Goal: Information Seeking & Learning: Learn about a topic

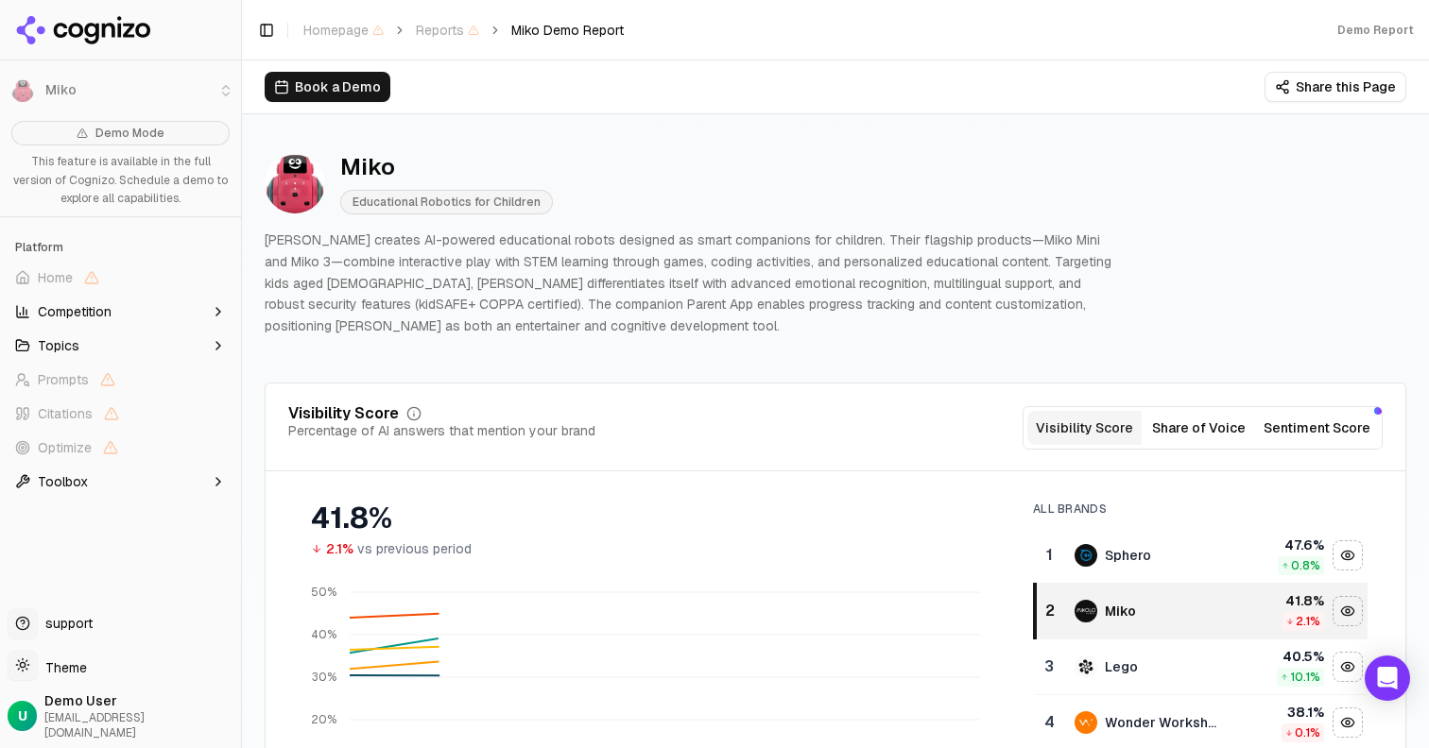
click at [483, 213] on span "Educational Robotics for Children" at bounding box center [446, 202] width 213 height 25
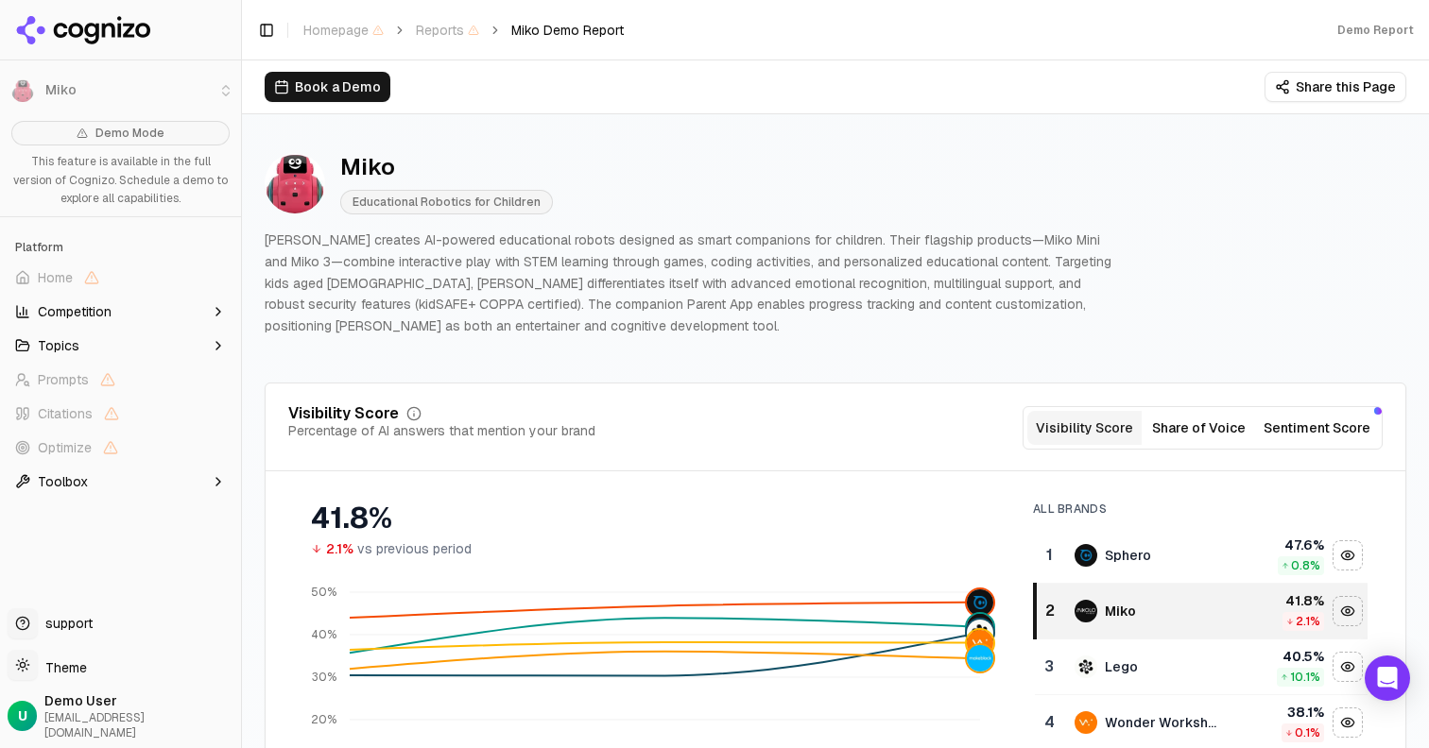
click at [231, 486] on button "Toolbox" at bounding box center [121, 482] width 226 height 30
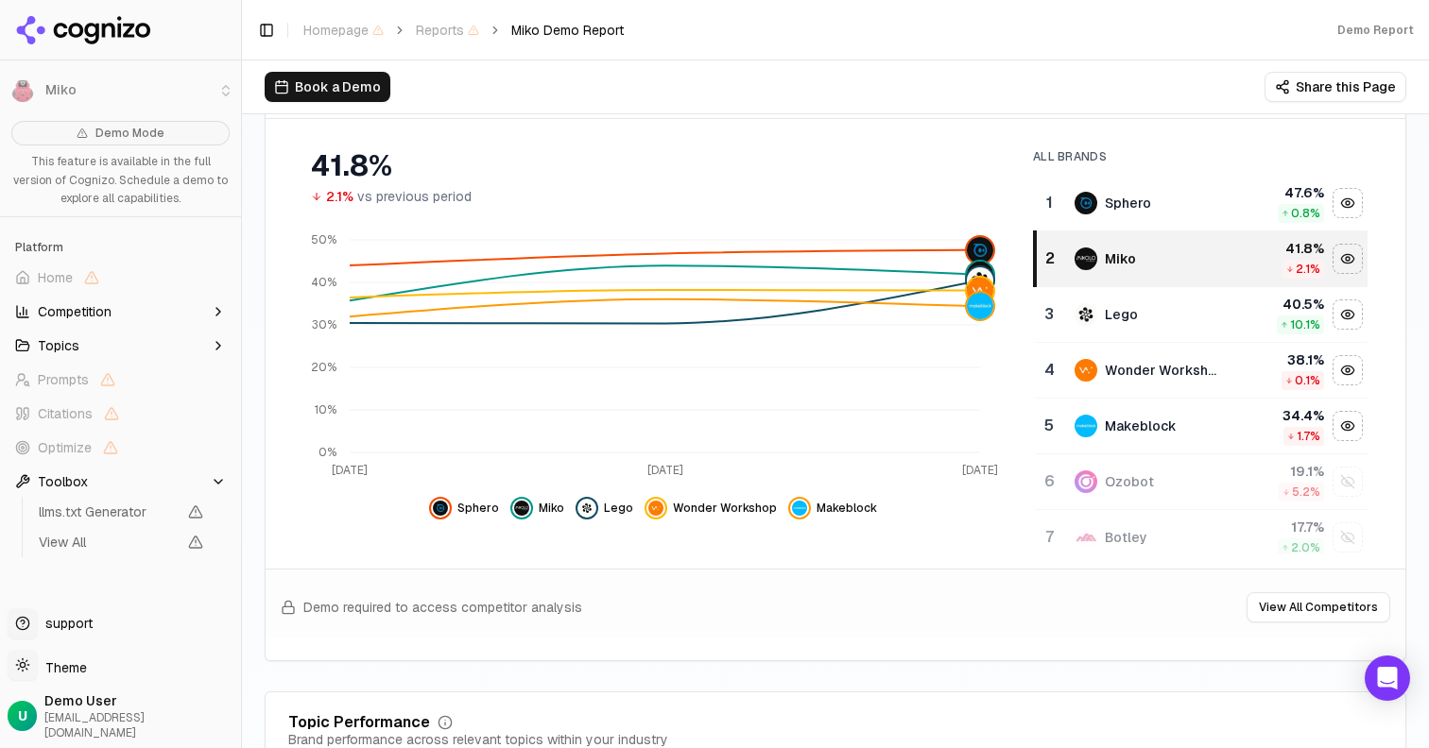
scroll to position [327, 0]
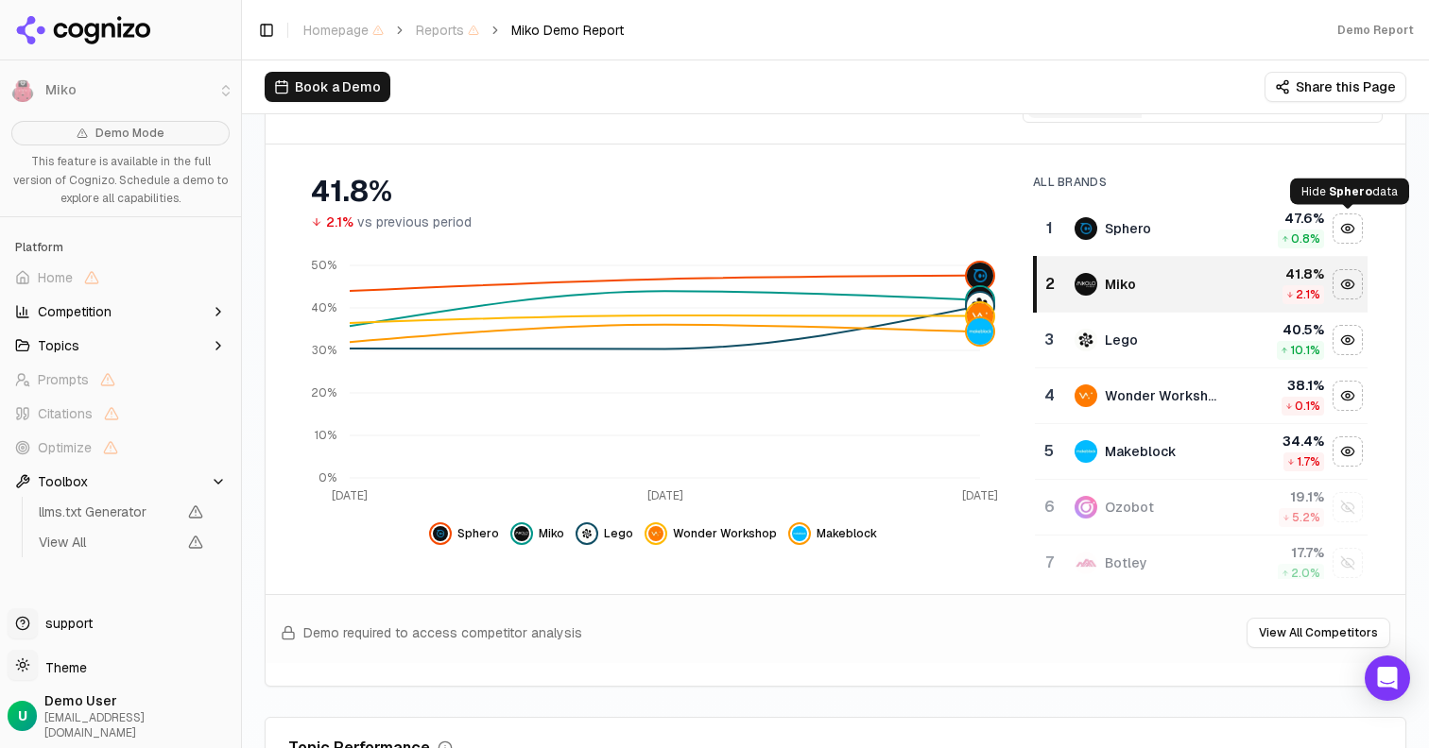
click at [1356, 231] on div "Hide sphero data" at bounding box center [1347, 229] width 28 height 28
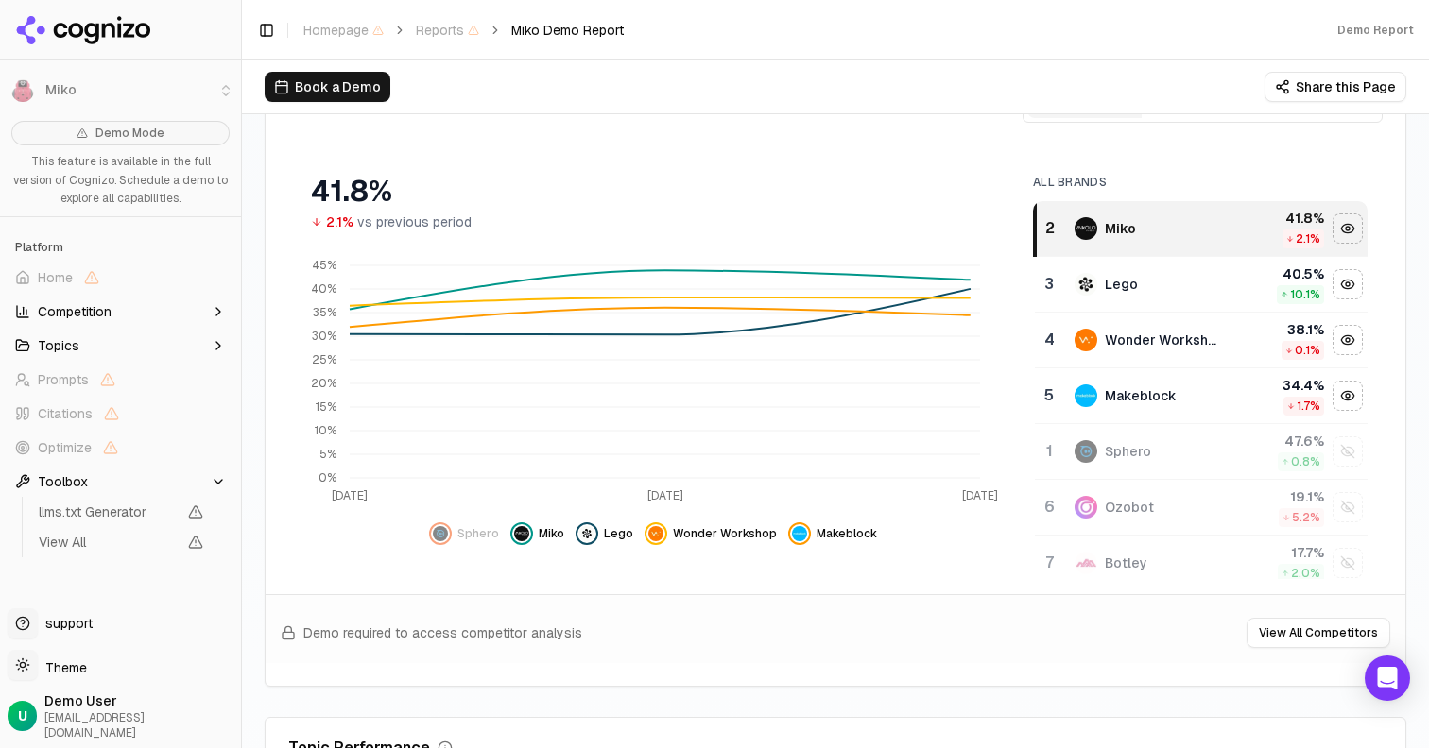
click at [1356, 231] on div "Hide miko data" at bounding box center [1347, 229] width 28 height 28
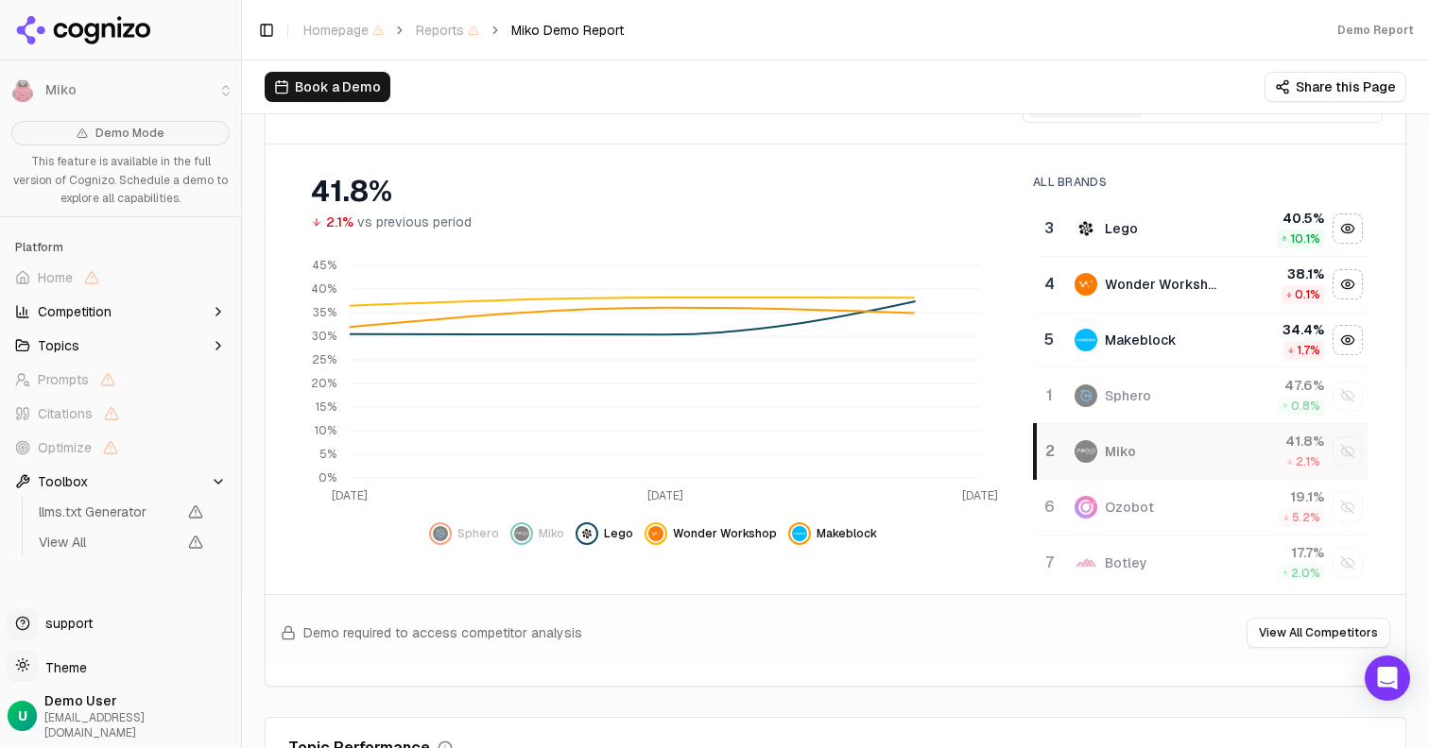
click at [1356, 231] on div "Hide lego data" at bounding box center [1347, 229] width 28 height 28
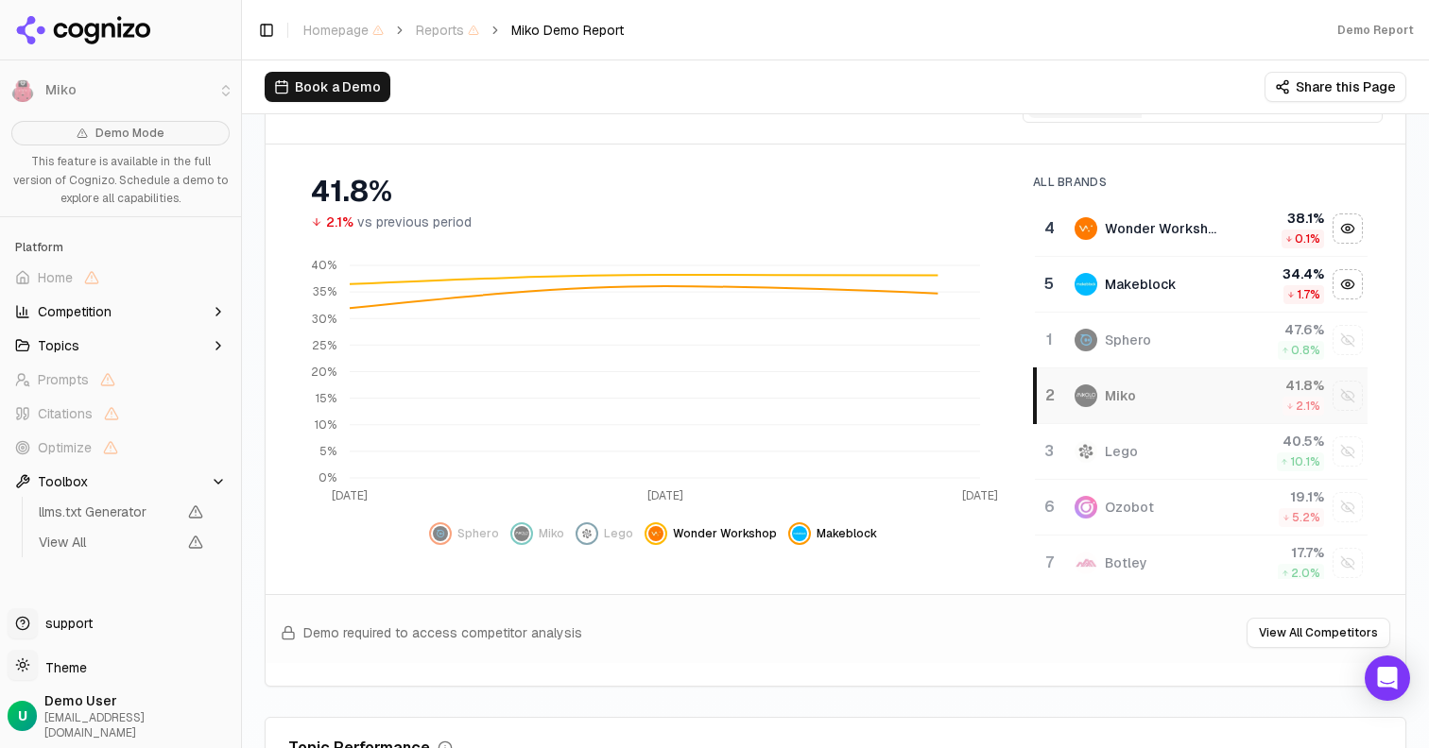
click at [1356, 231] on div "Hide wonder workshop data" at bounding box center [1347, 229] width 28 height 28
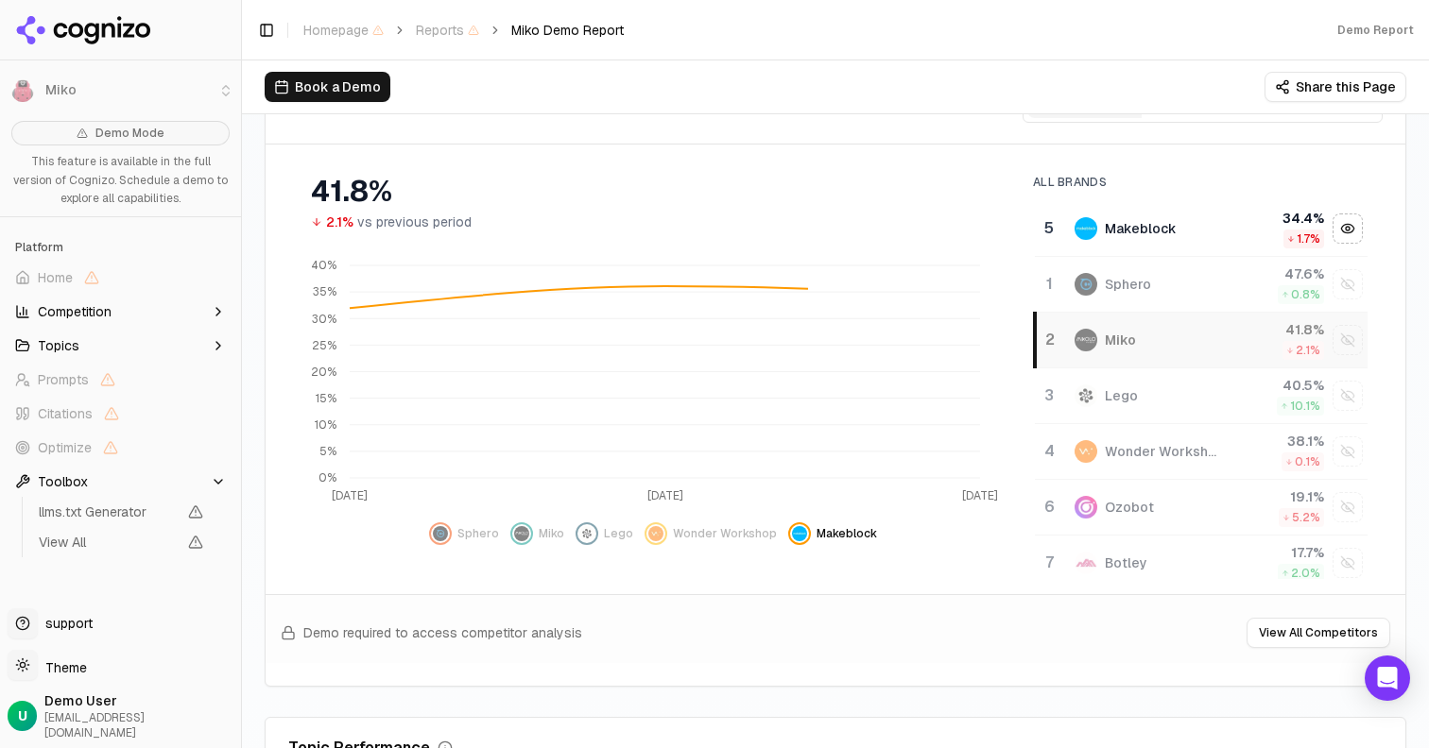
click at [1356, 231] on div "Hide makeblock data" at bounding box center [1347, 229] width 28 height 28
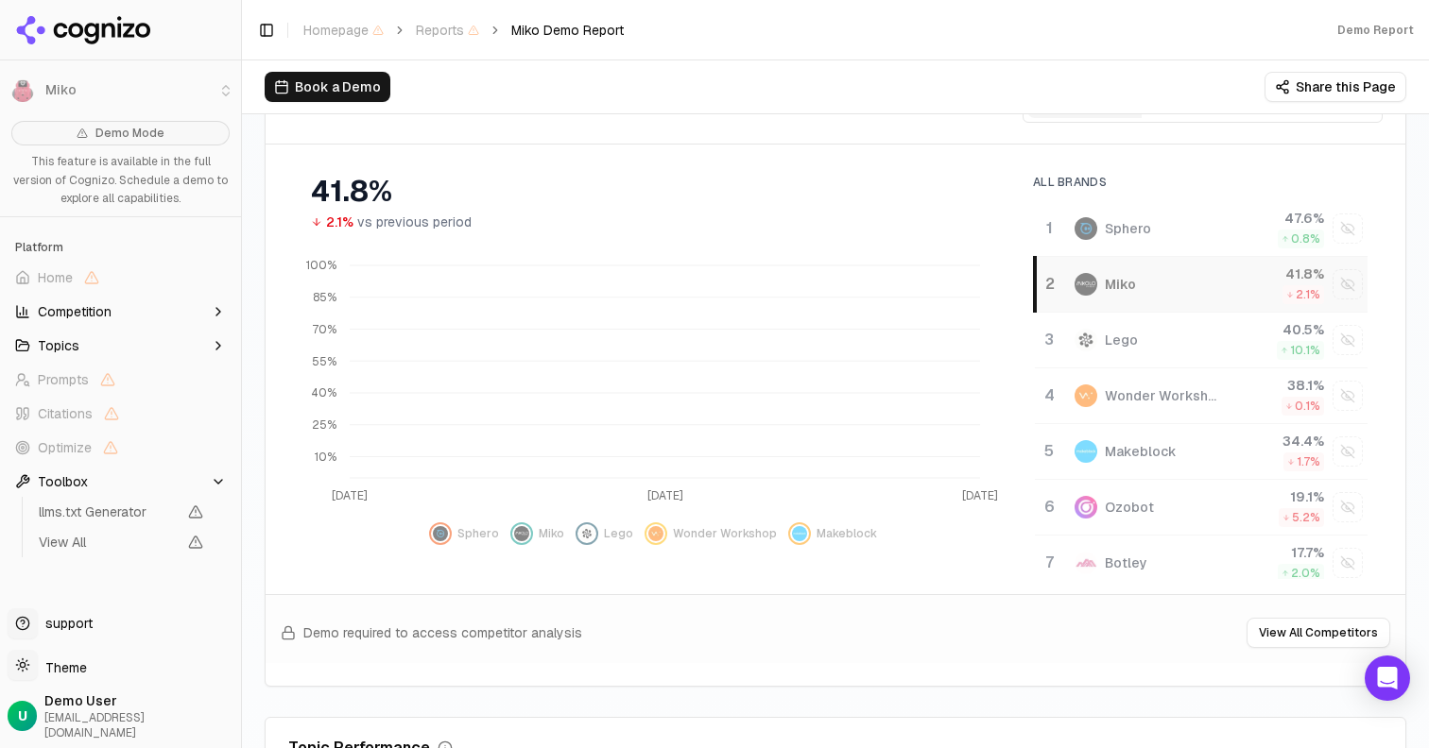
click at [1356, 231] on div "Show sphero data" at bounding box center [1347, 229] width 28 height 28
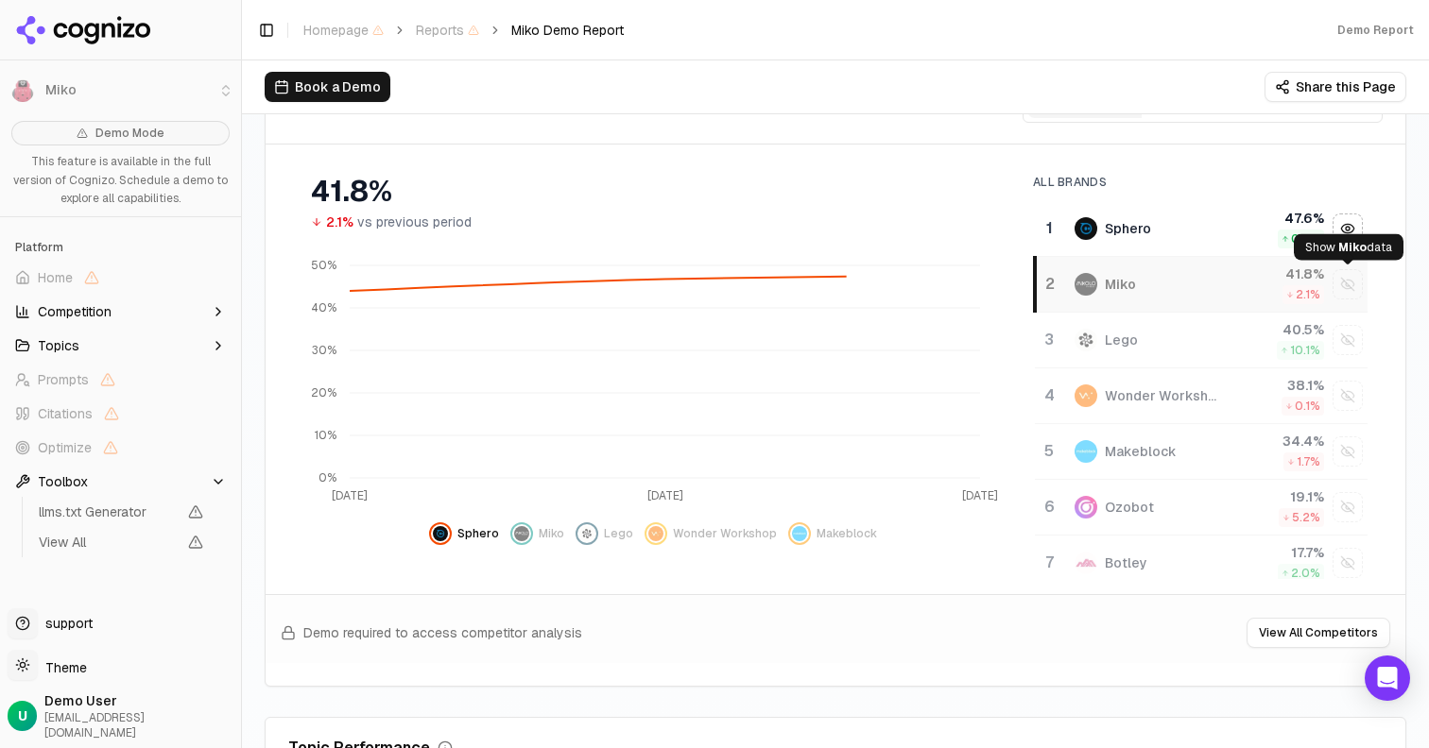
click at [1349, 287] on div "Show miko data" at bounding box center [1347, 284] width 28 height 28
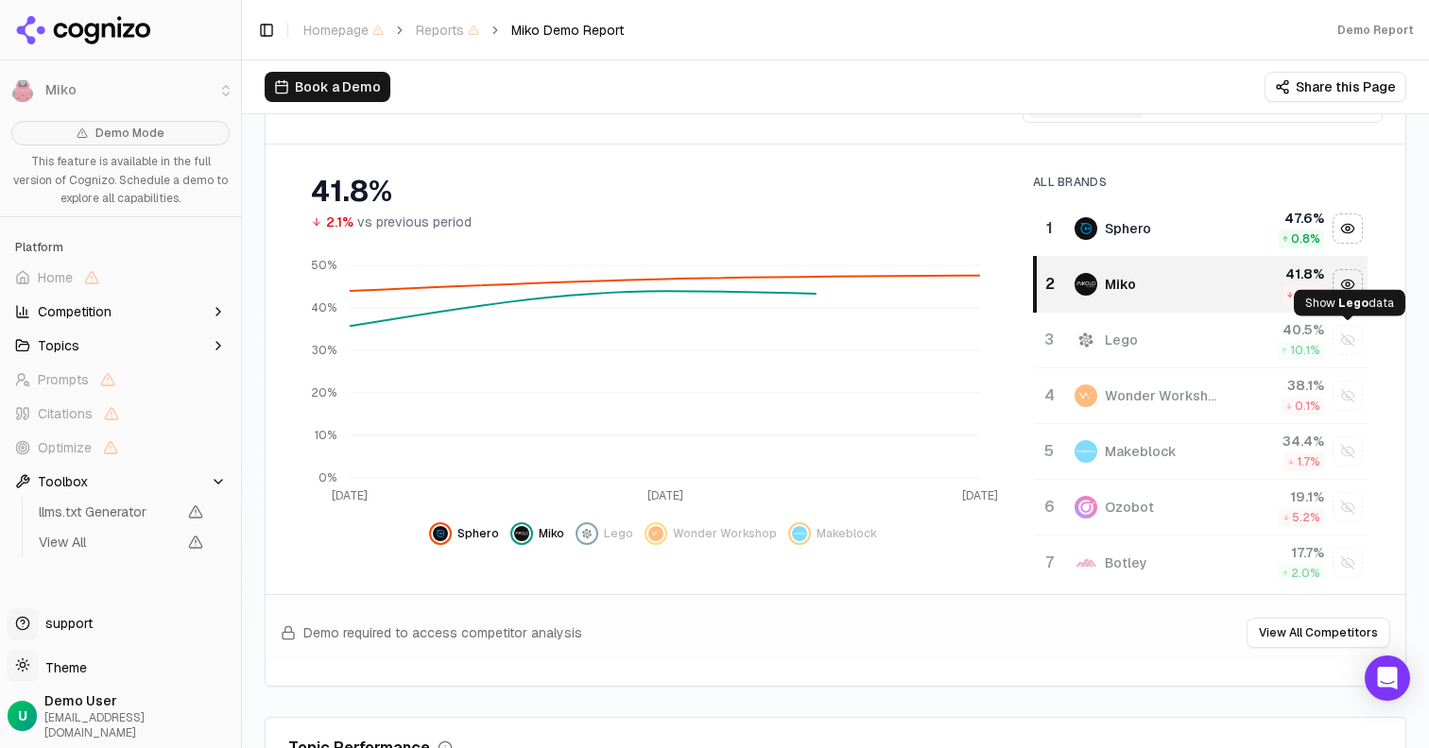
click at [1348, 337] on div "Show lego data" at bounding box center [1347, 340] width 28 height 28
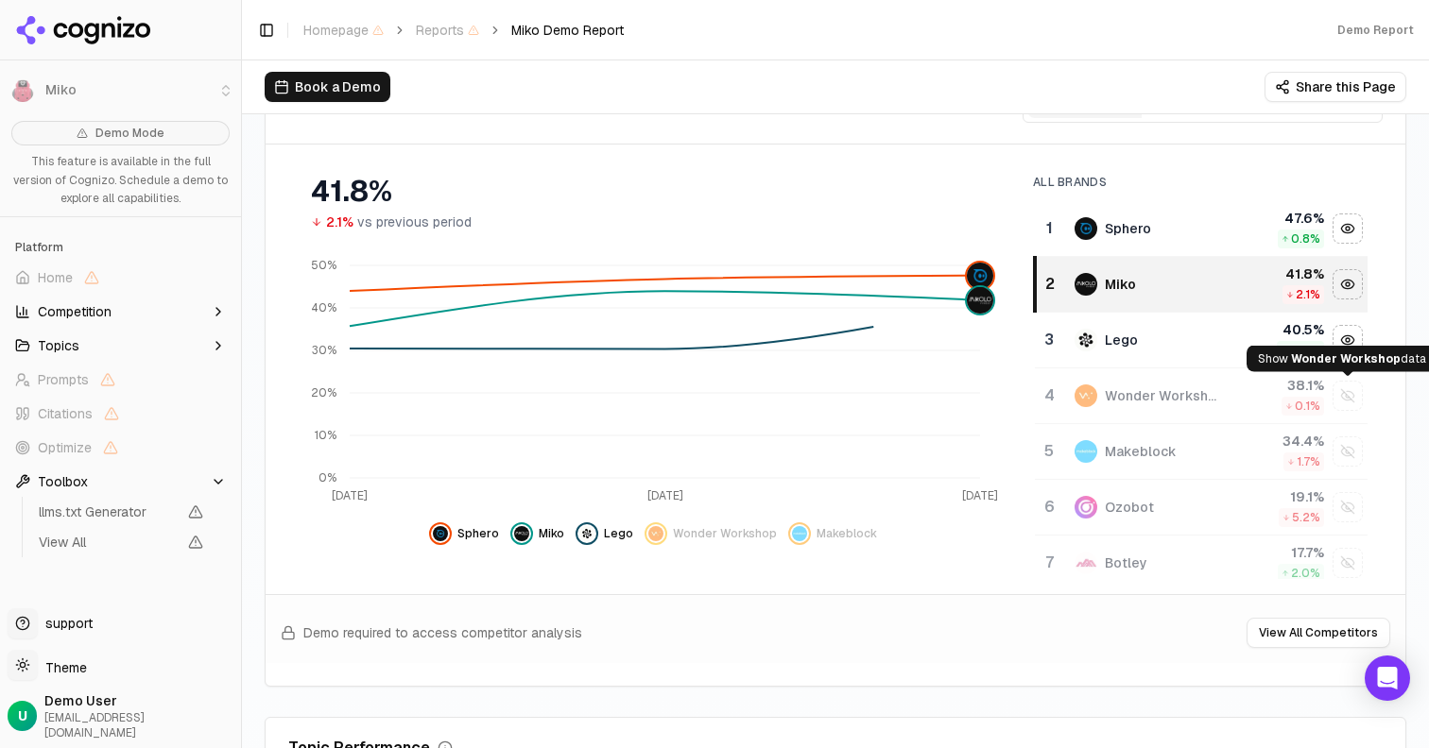
click at [1354, 407] on div "Show wonder workshop data" at bounding box center [1347, 396] width 28 height 28
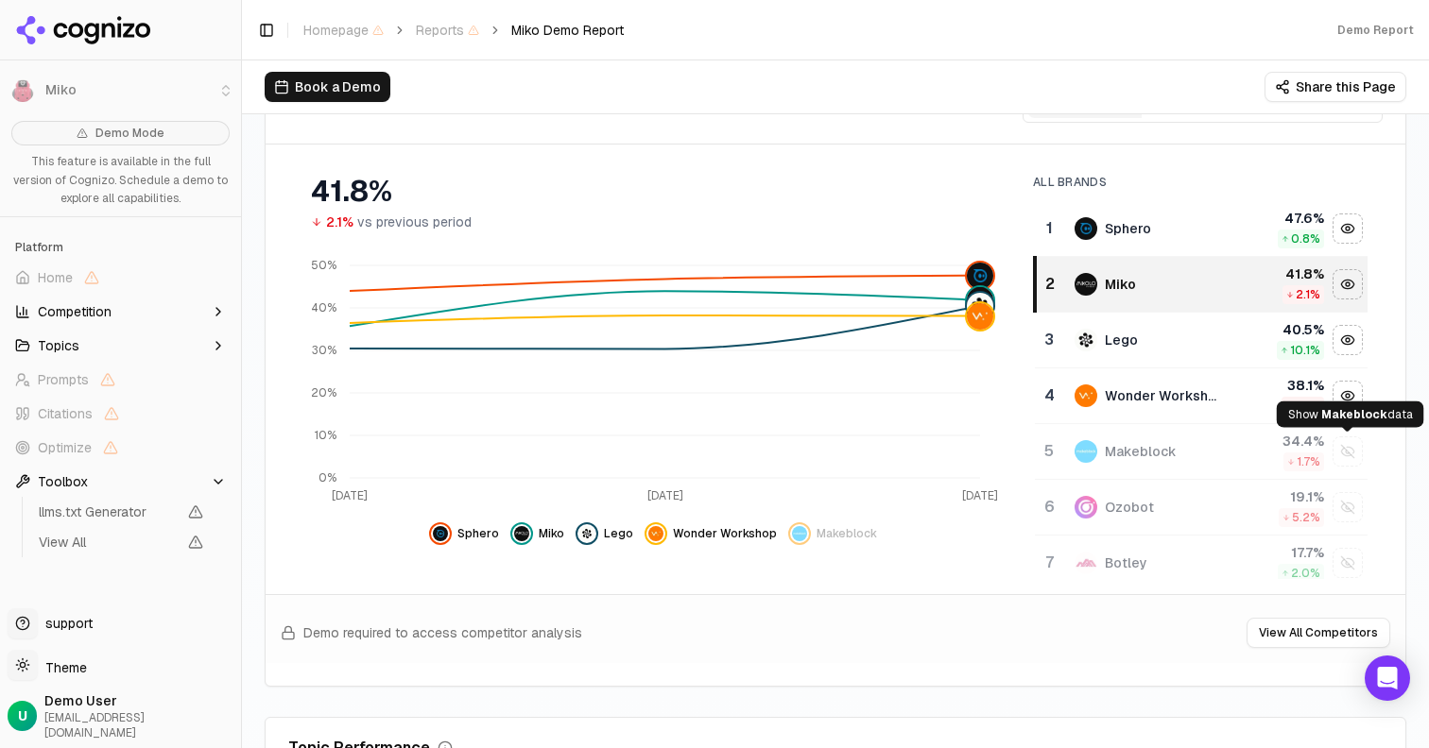
click at [1355, 460] on div "Show makeblock data" at bounding box center [1347, 452] width 28 height 28
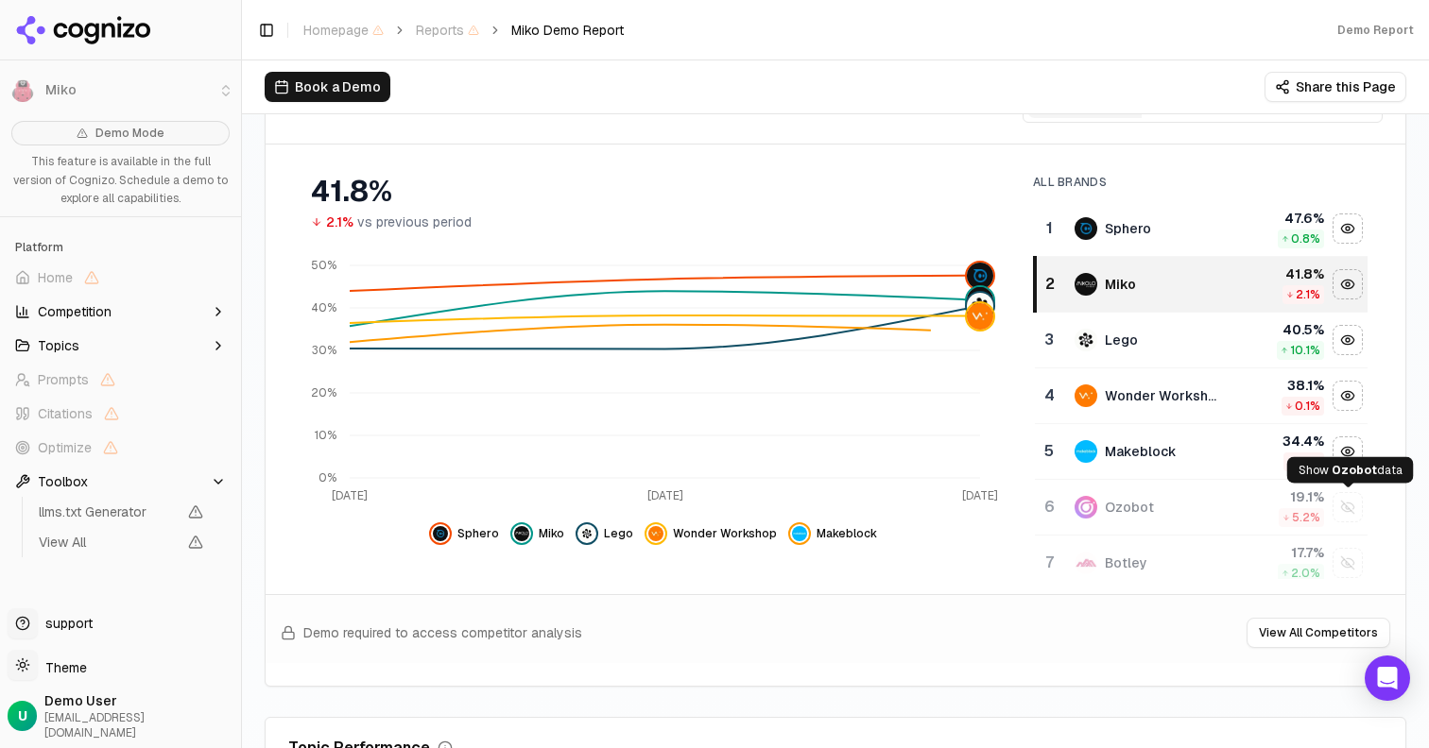
click at [1346, 508] on div "Show ozobot data" at bounding box center [1347, 507] width 28 height 28
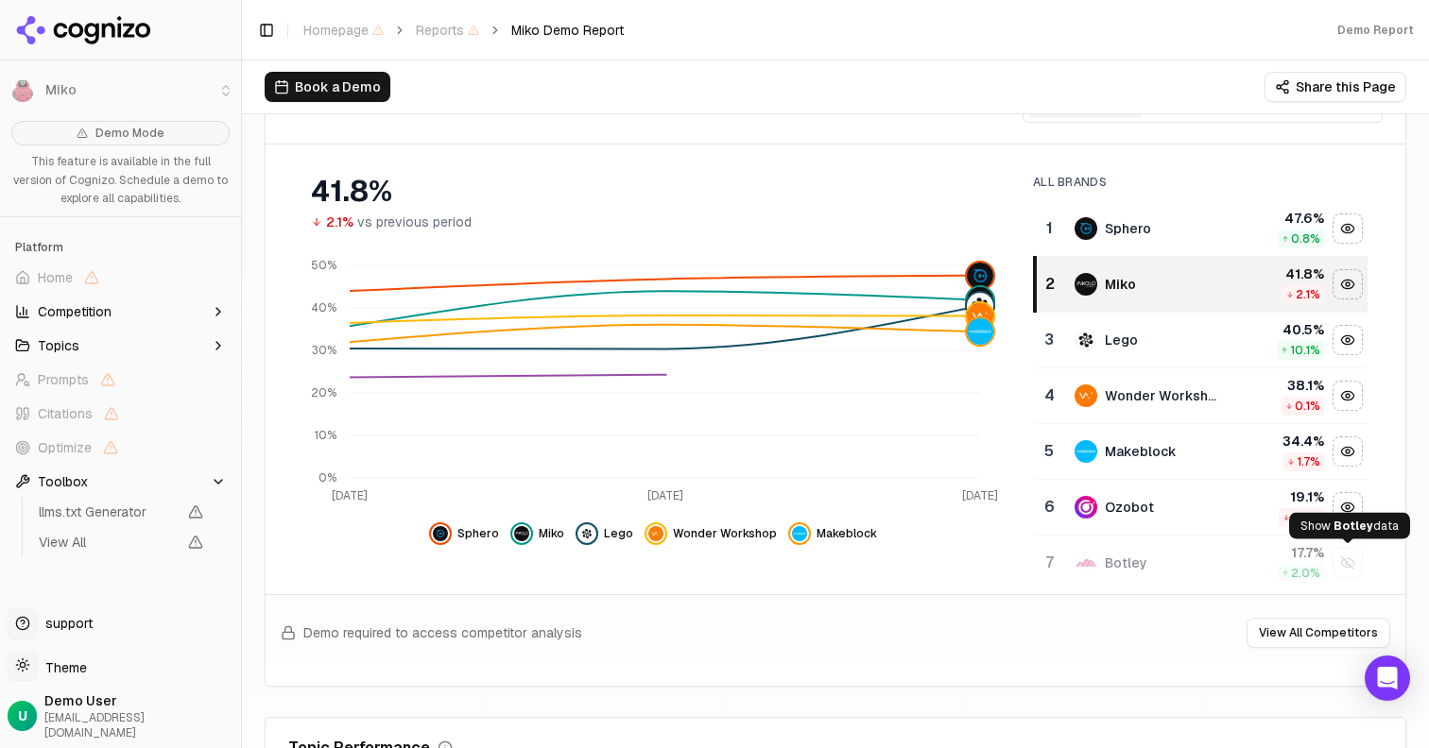
click at [1347, 558] on div "Show botley data" at bounding box center [1347, 563] width 28 height 28
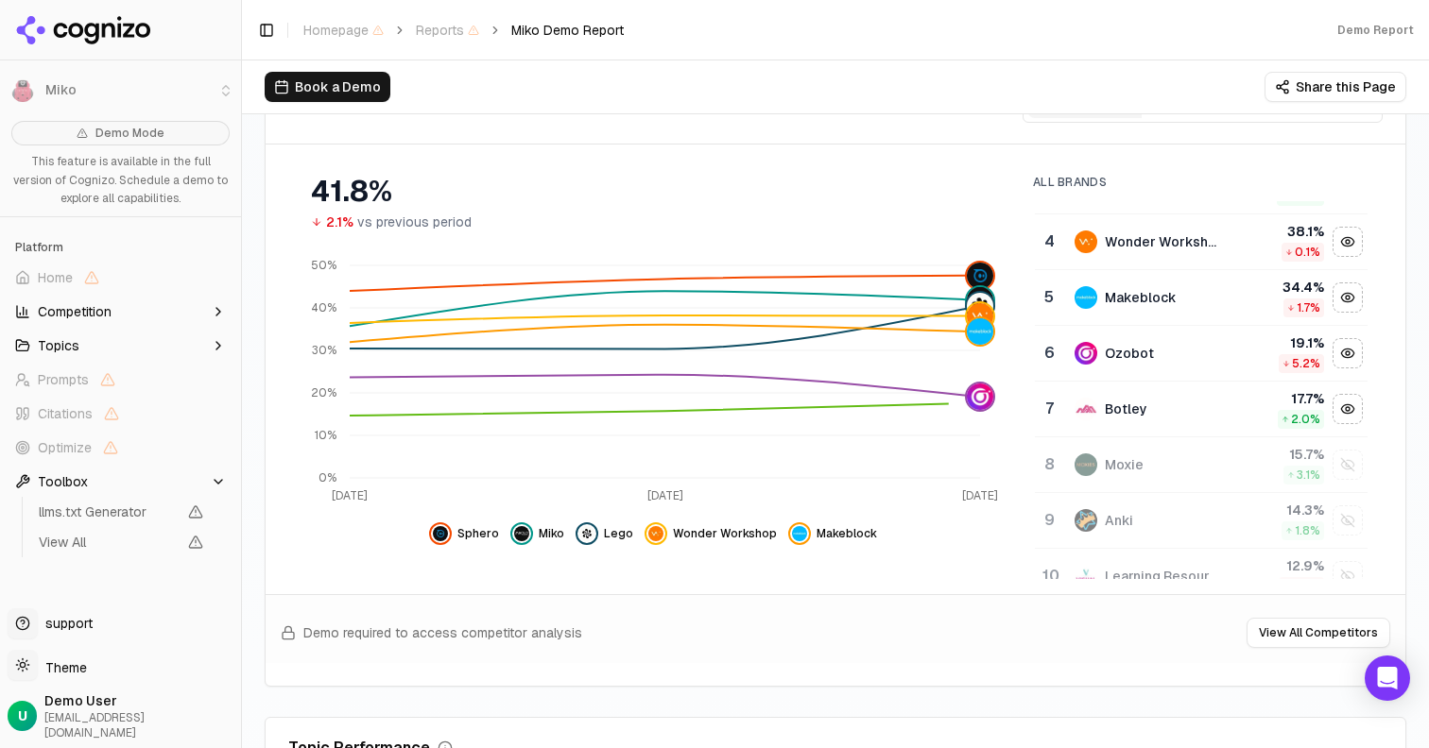
scroll to position [160, 0]
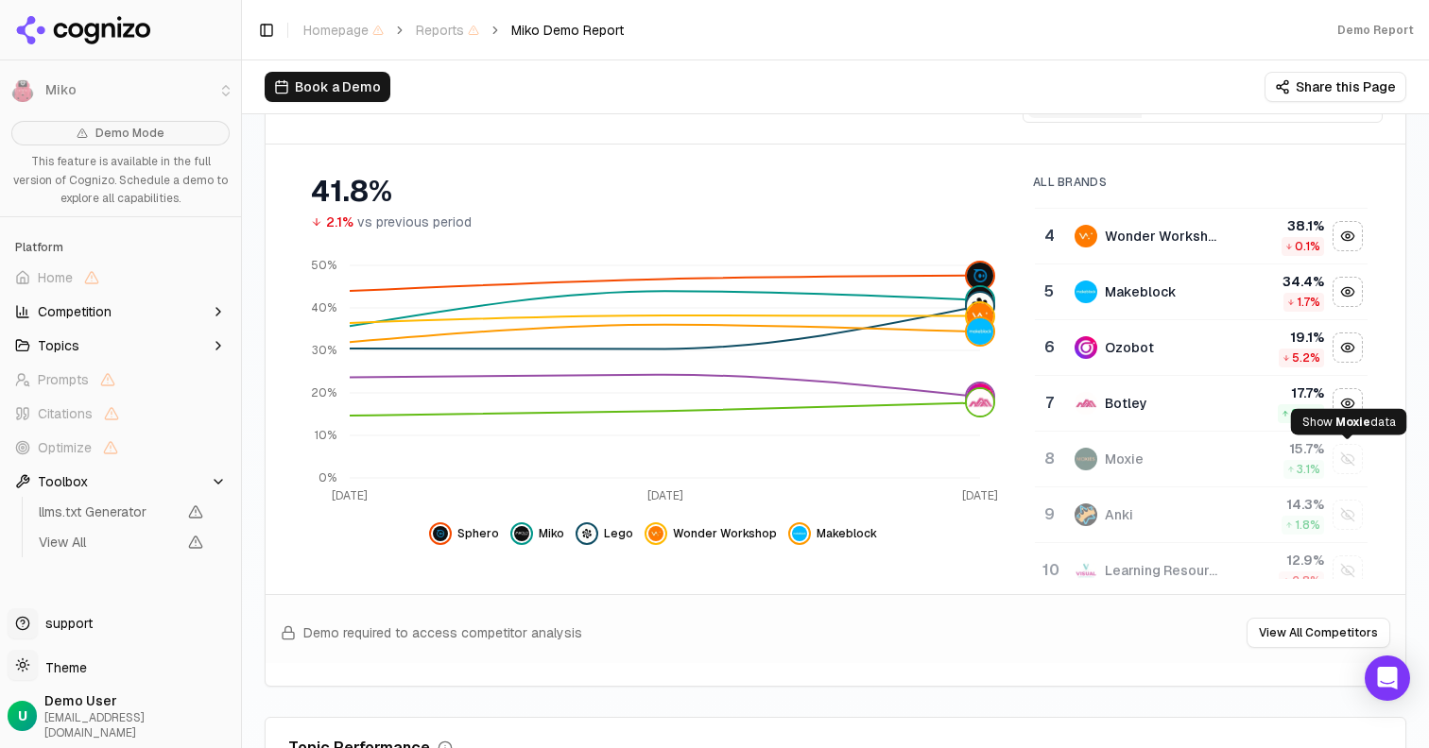
click at [1349, 455] on div "Show moxie data" at bounding box center [1347, 459] width 28 height 28
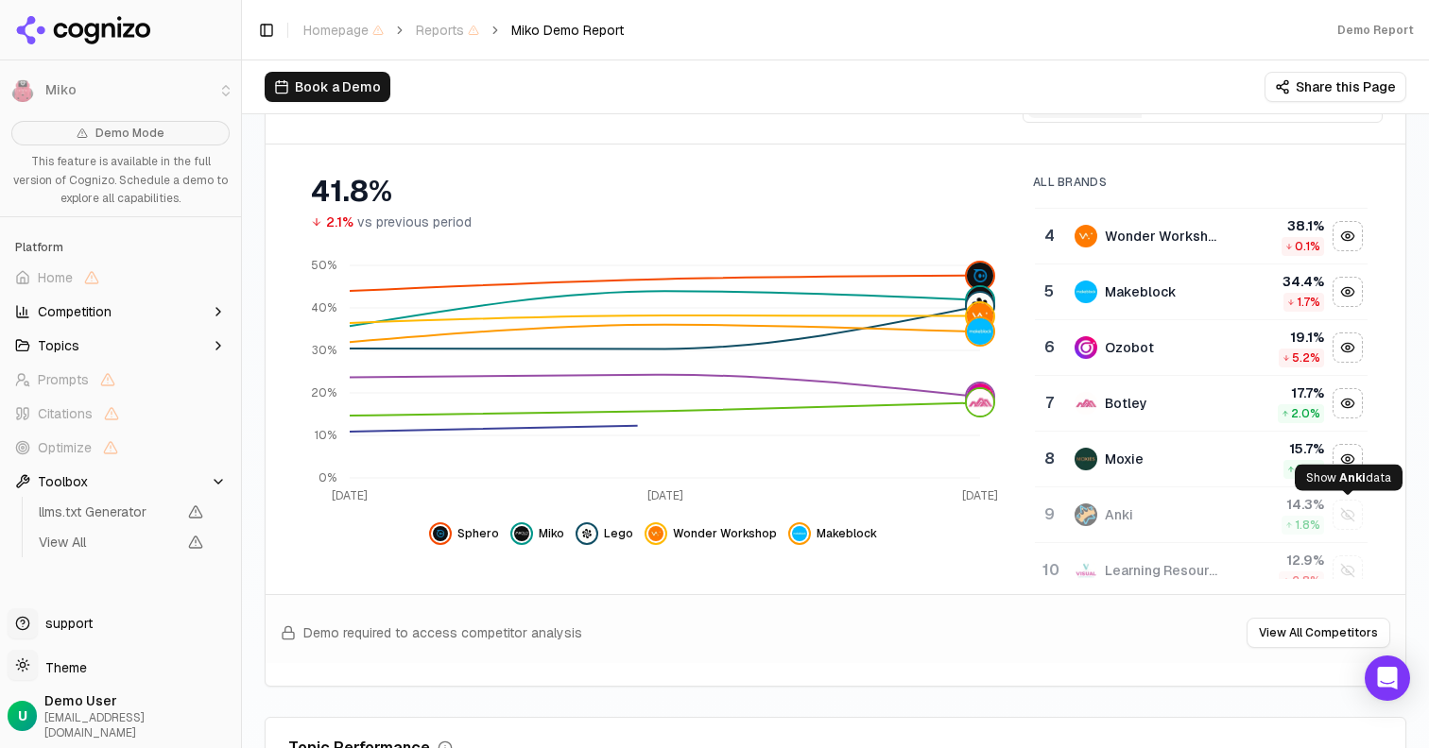
click at [1349, 510] on div "Show anki data" at bounding box center [1347, 515] width 28 height 28
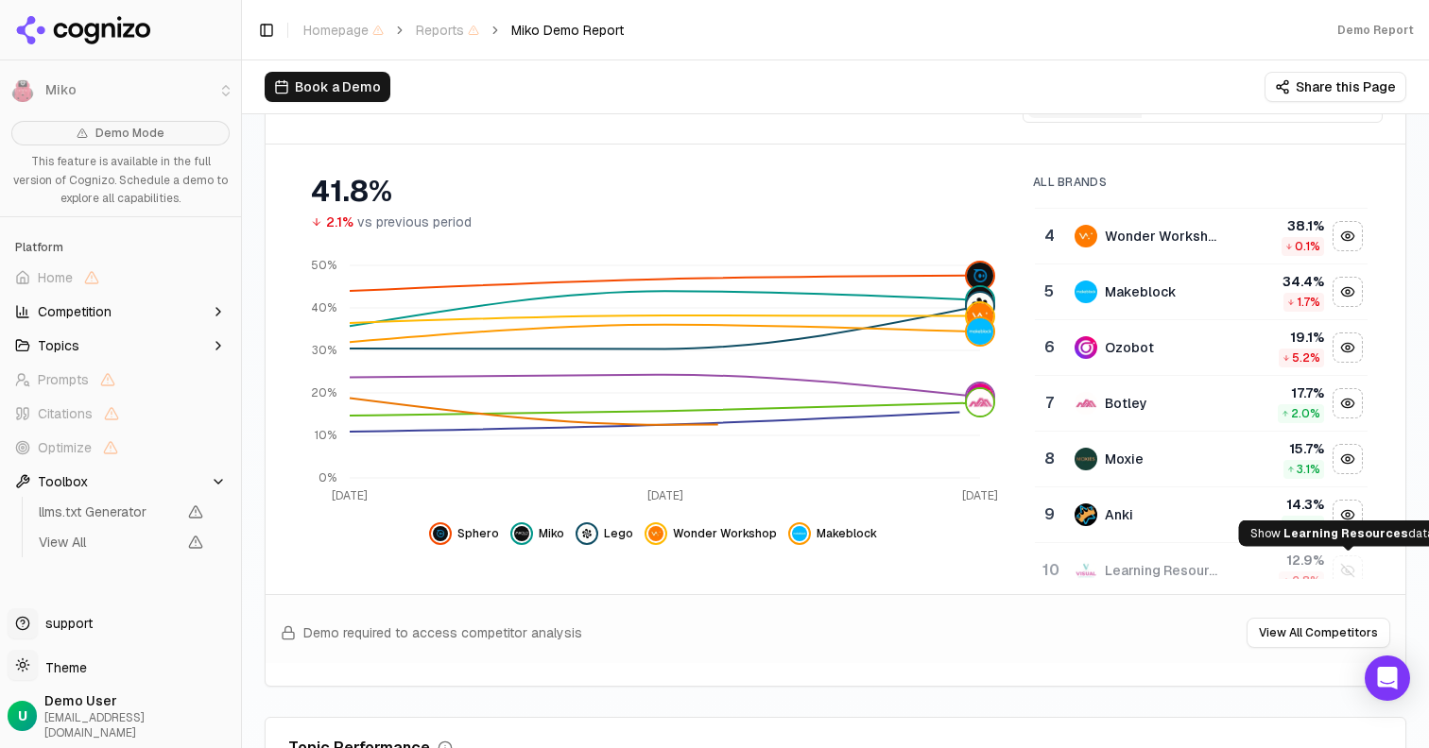
click at [1348, 568] on div "Show learning resources data" at bounding box center [1347, 571] width 28 height 28
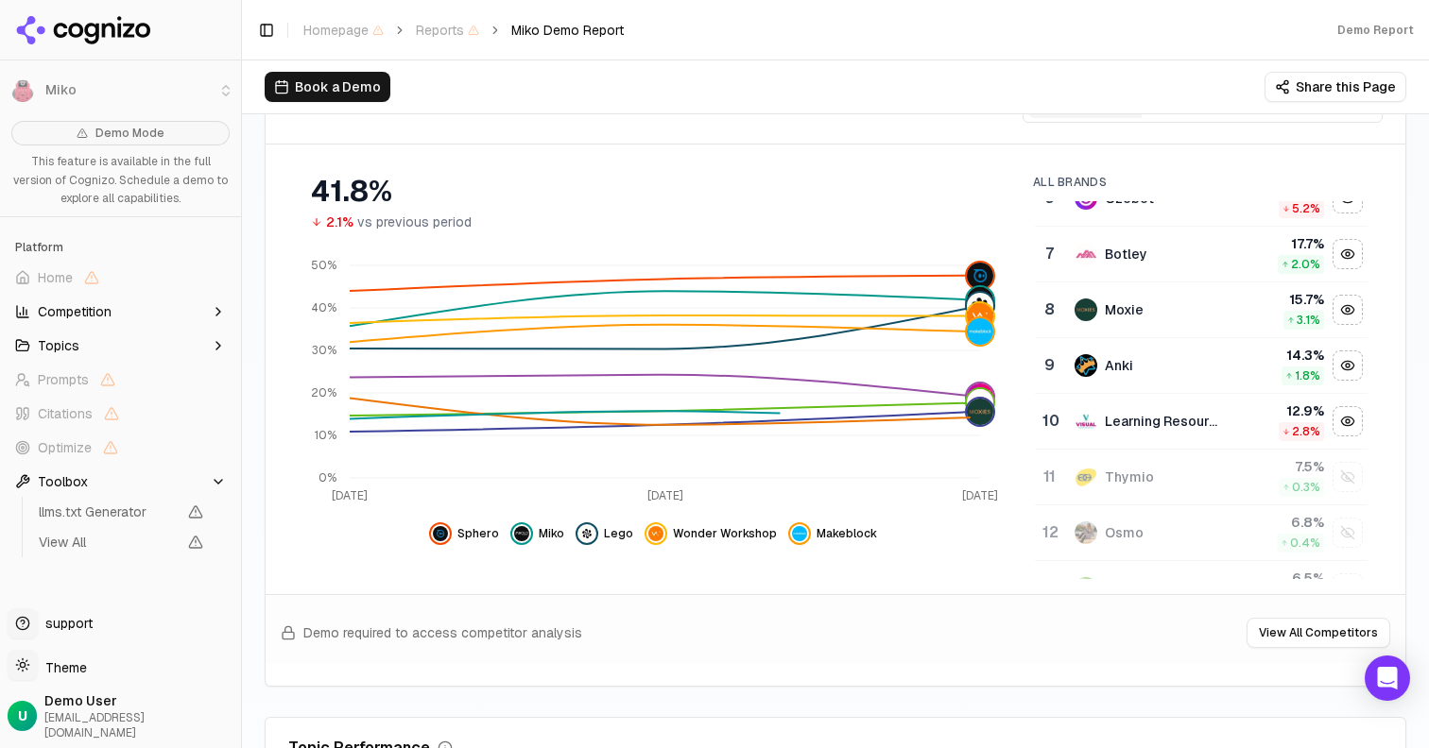
scroll to position [318, 0]
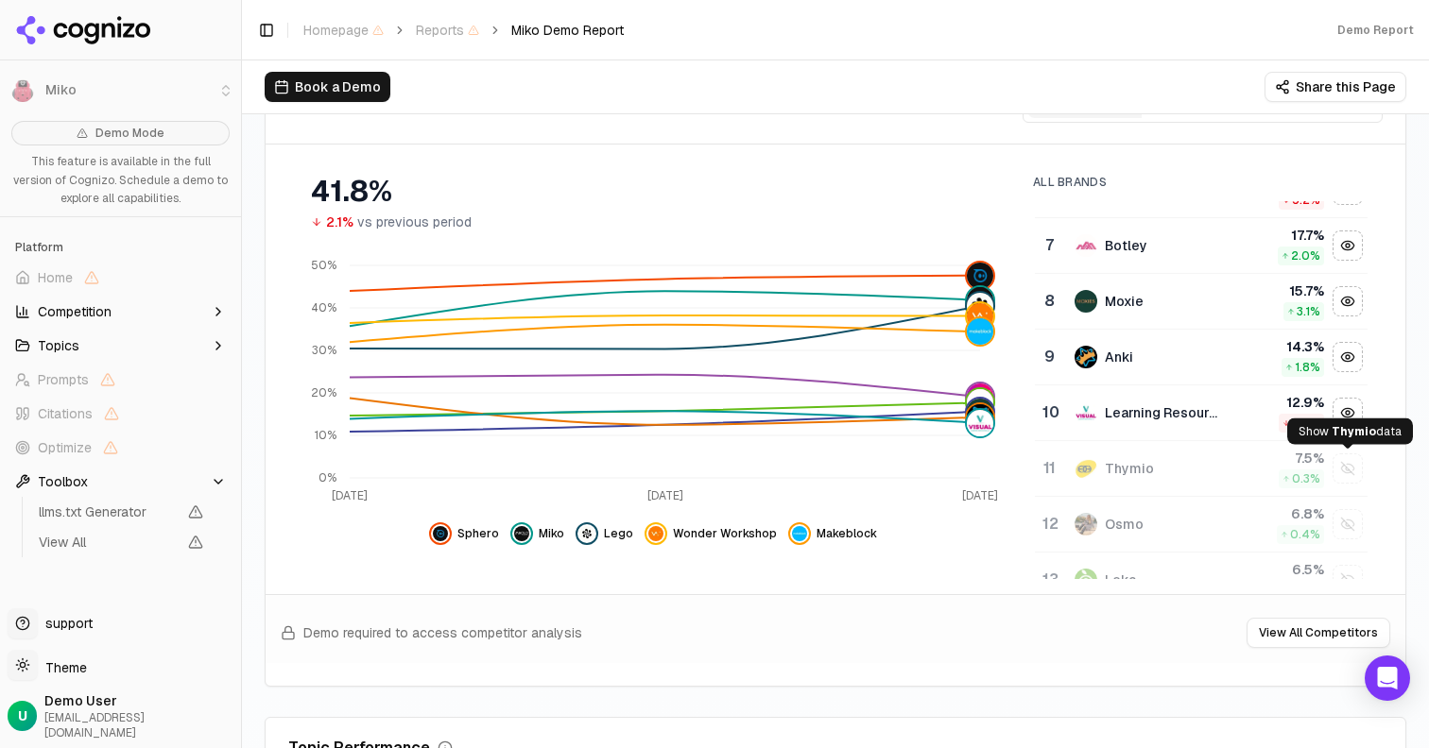
click at [1350, 466] on div "Show thymio data" at bounding box center [1347, 469] width 28 height 28
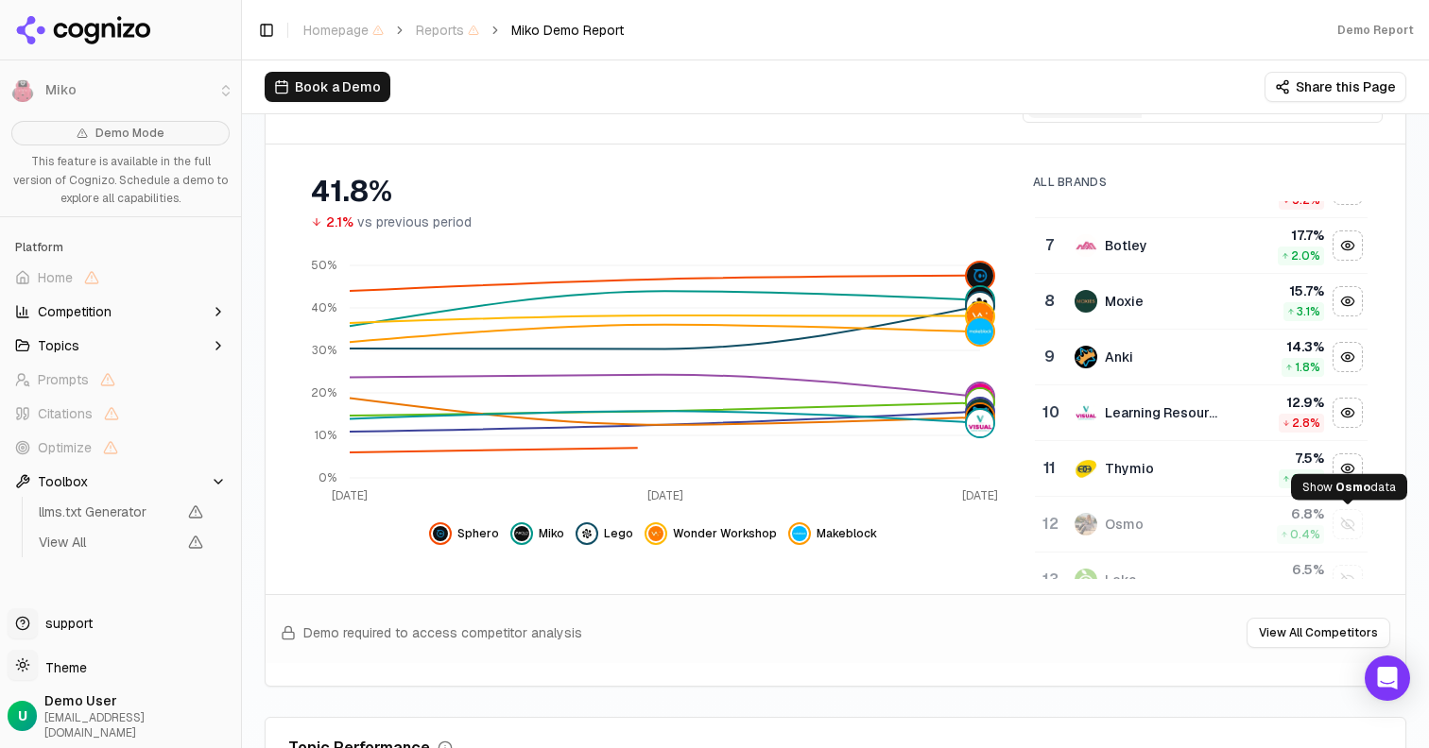
click at [1348, 524] on div "Show osmo data" at bounding box center [1347, 524] width 28 height 28
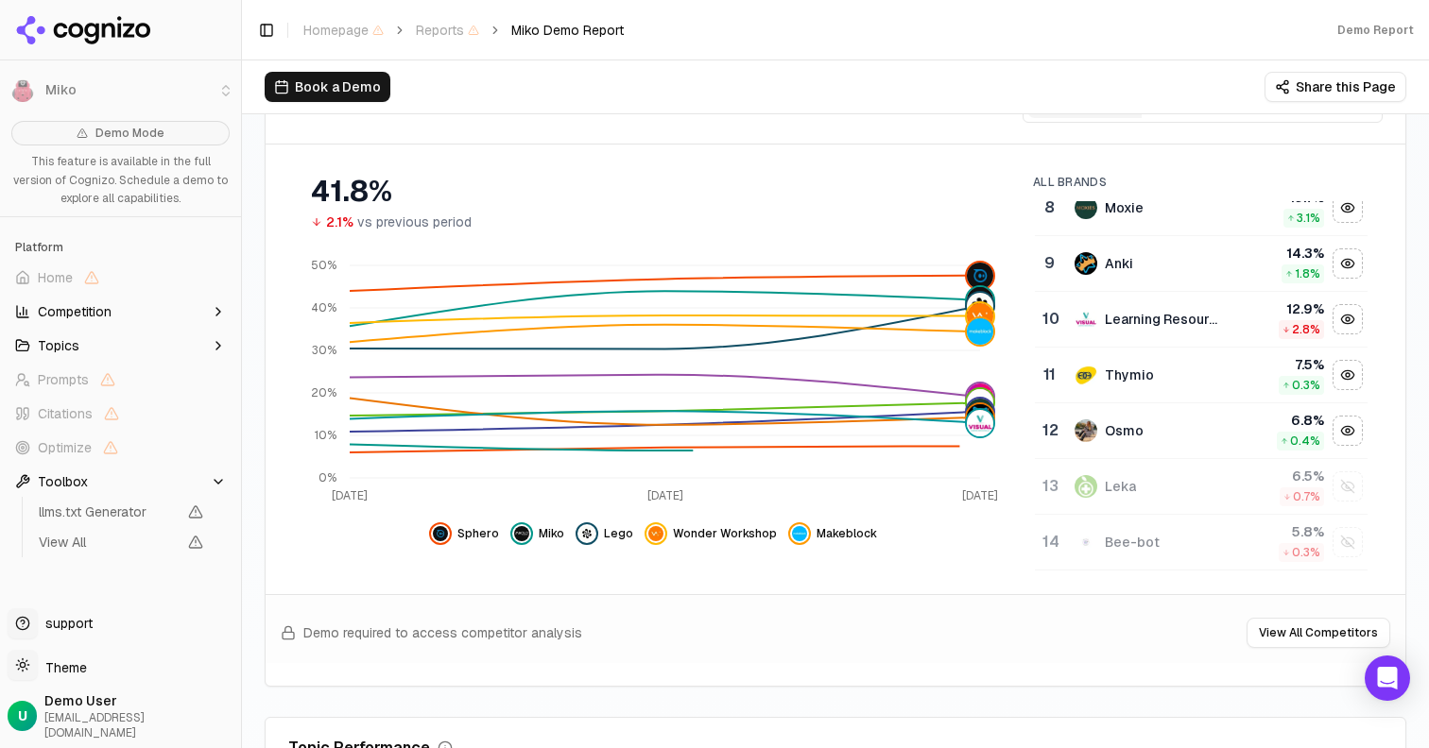
scroll to position [447, 0]
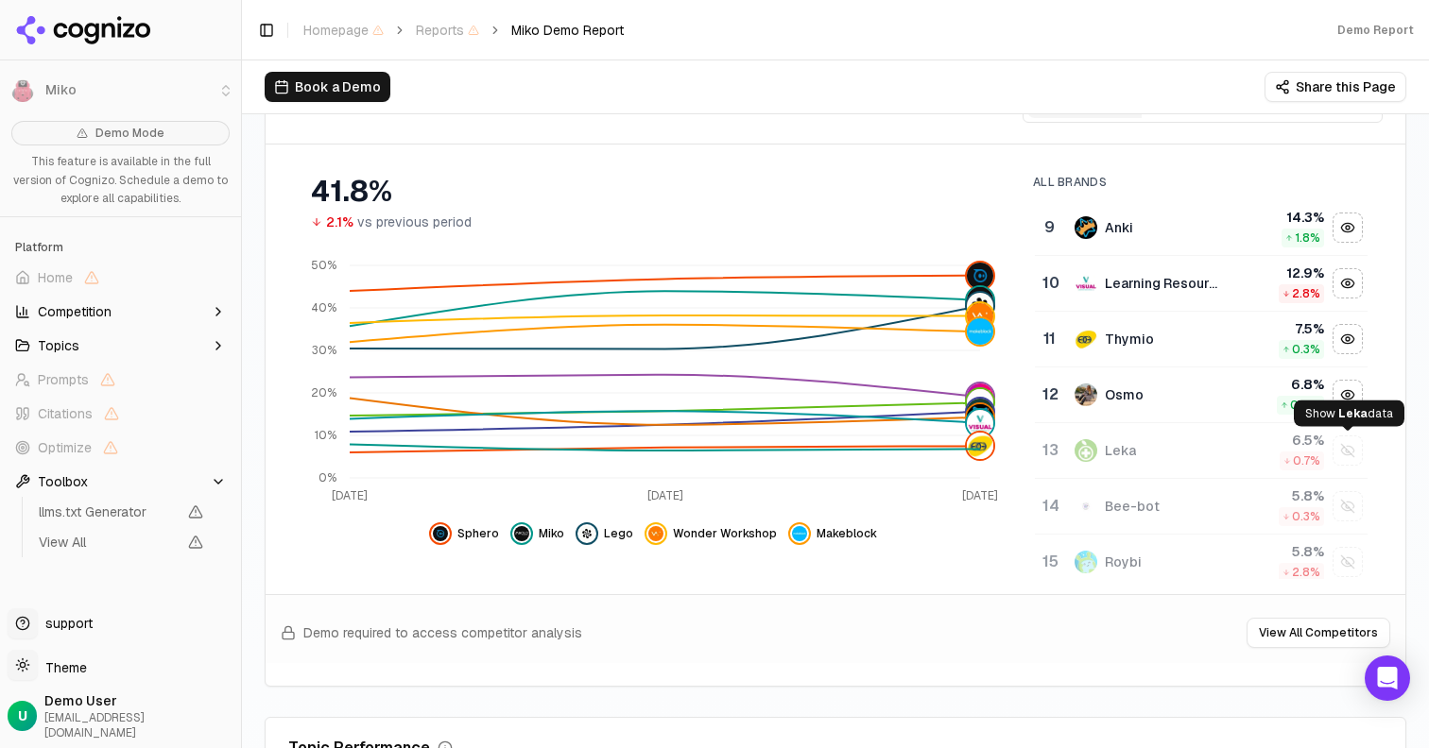
click at [1347, 443] on div "Show leka data" at bounding box center [1347, 451] width 28 height 28
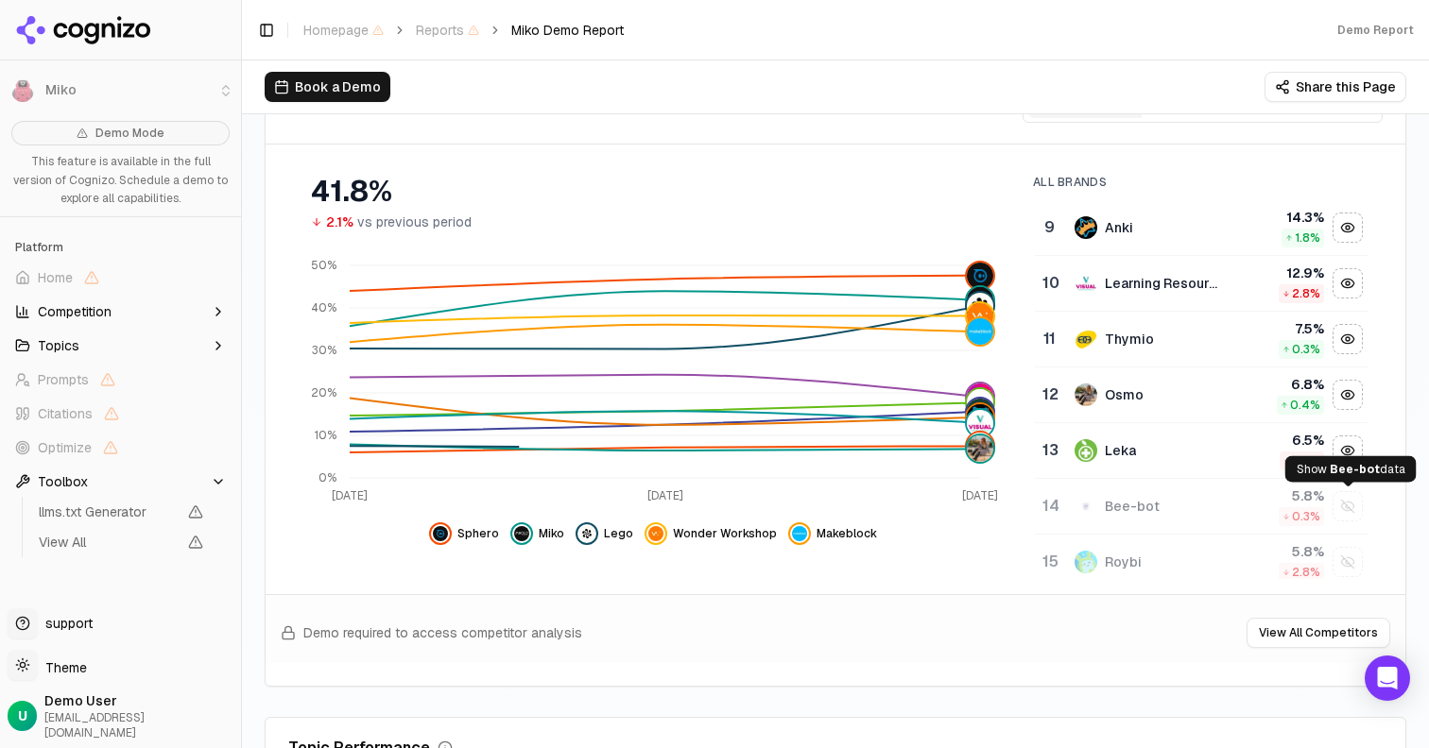
click at [1347, 495] on div "Show bee-bot data" at bounding box center [1347, 506] width 28 height 28
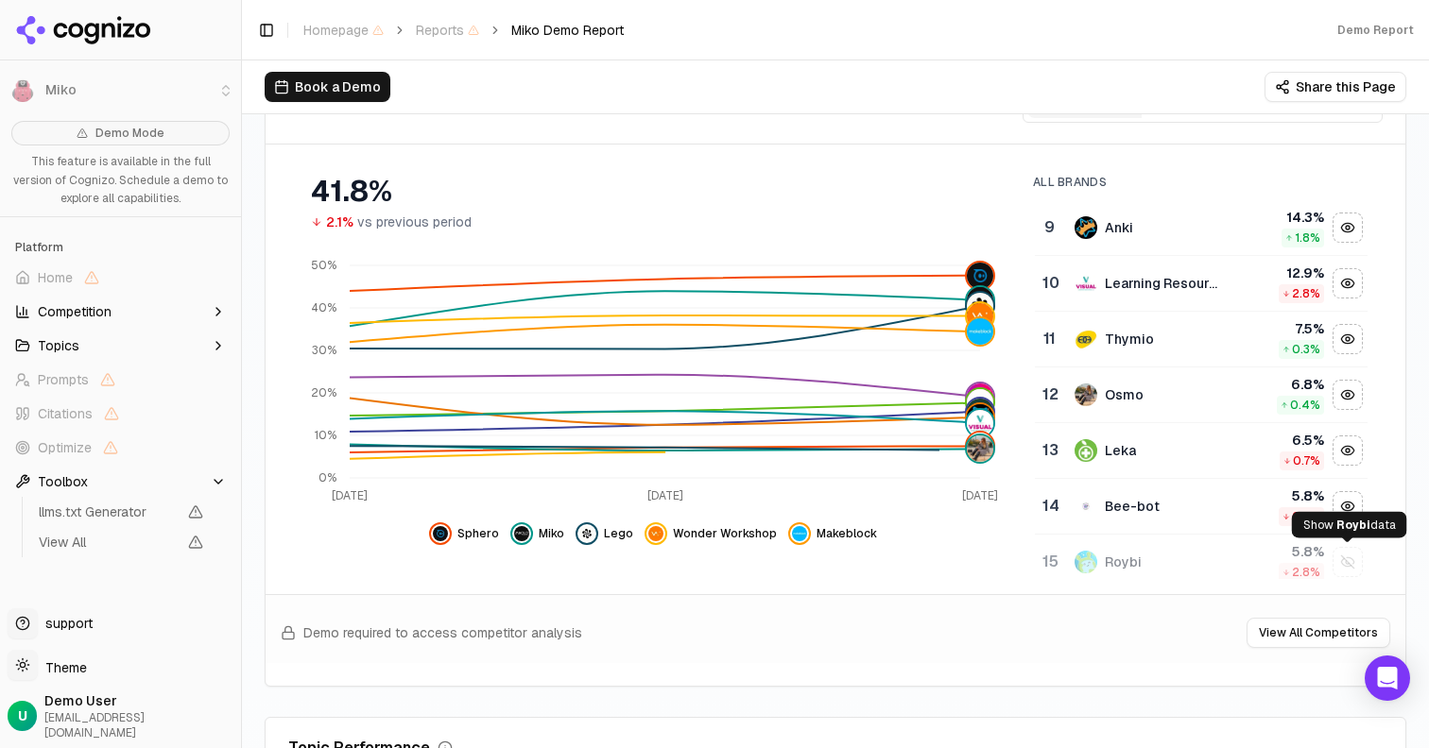
click at [1349, 550] on div "Show roybi data" at bounding box center [1347, 562] width 28 height 28
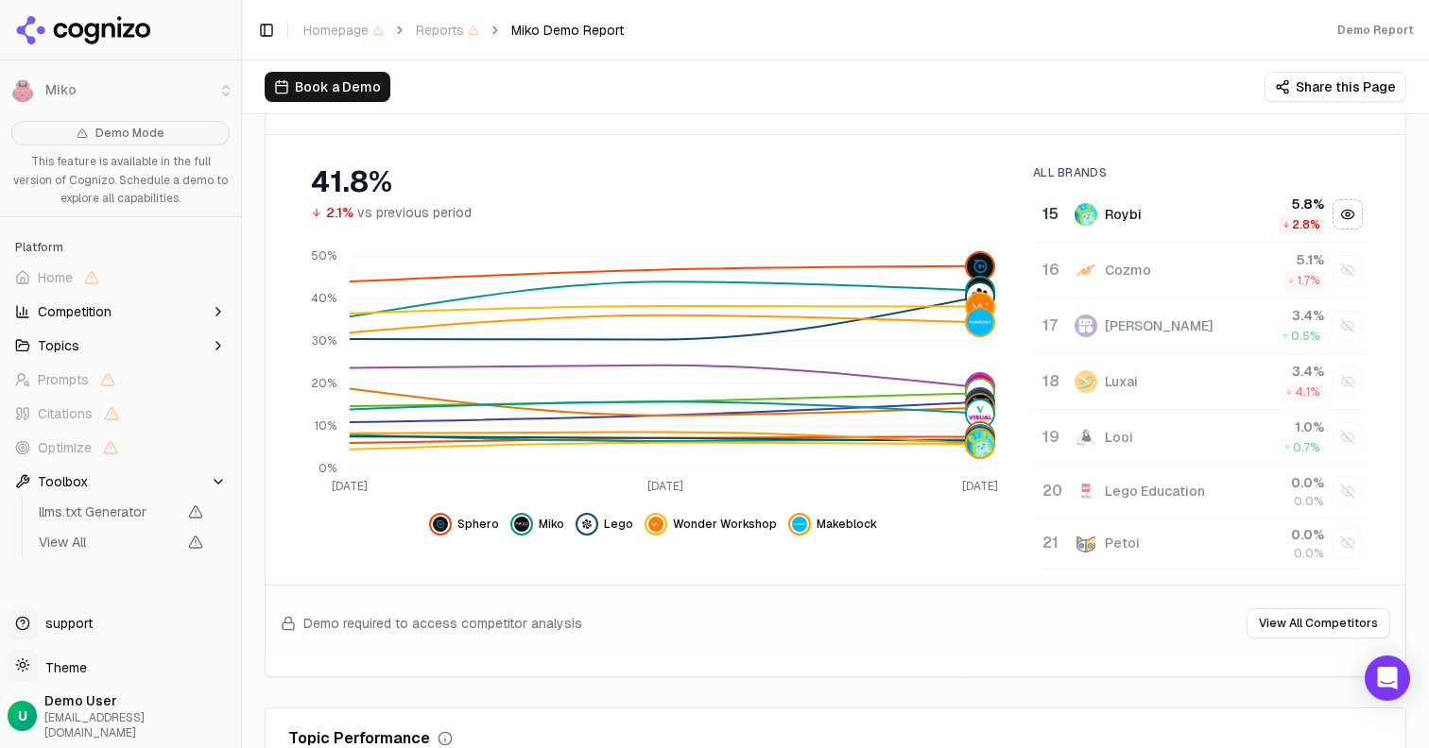
scroll to position [335, 0]
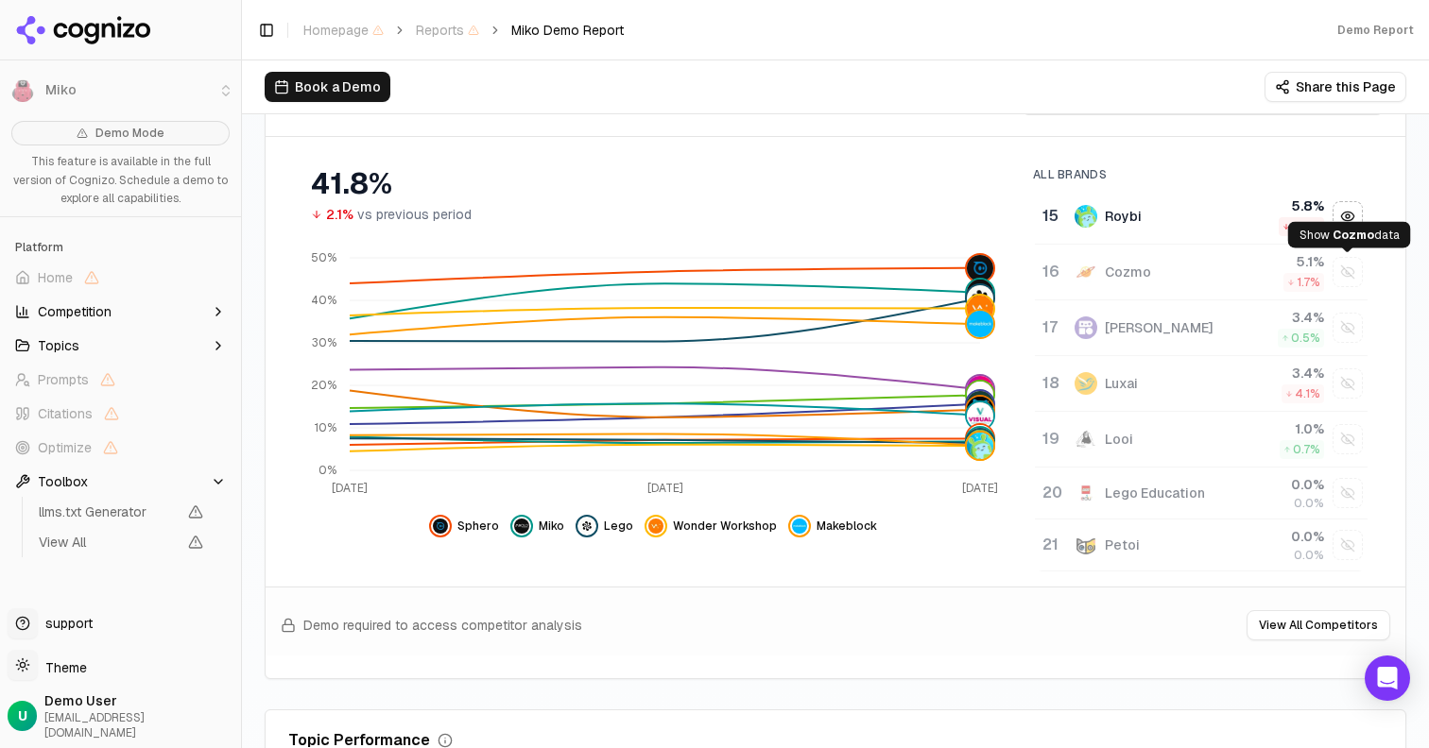
click at [1351, 263] on div "Show cozmo data" at bounding box center [1347, 272] width 28 height 28
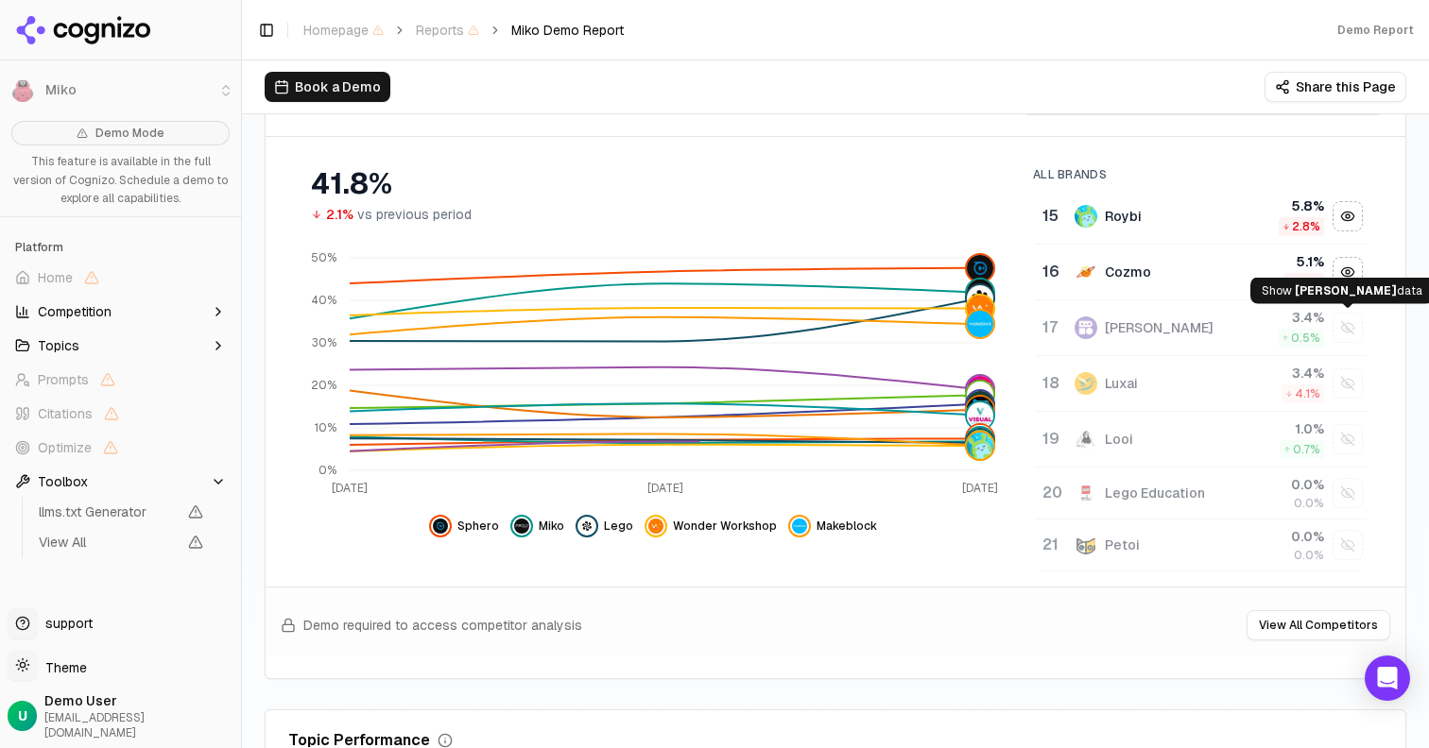
click at [1350, 329] on div "Show robo wunderkind data" at bounding box center [1347, 328] width 28 height 28
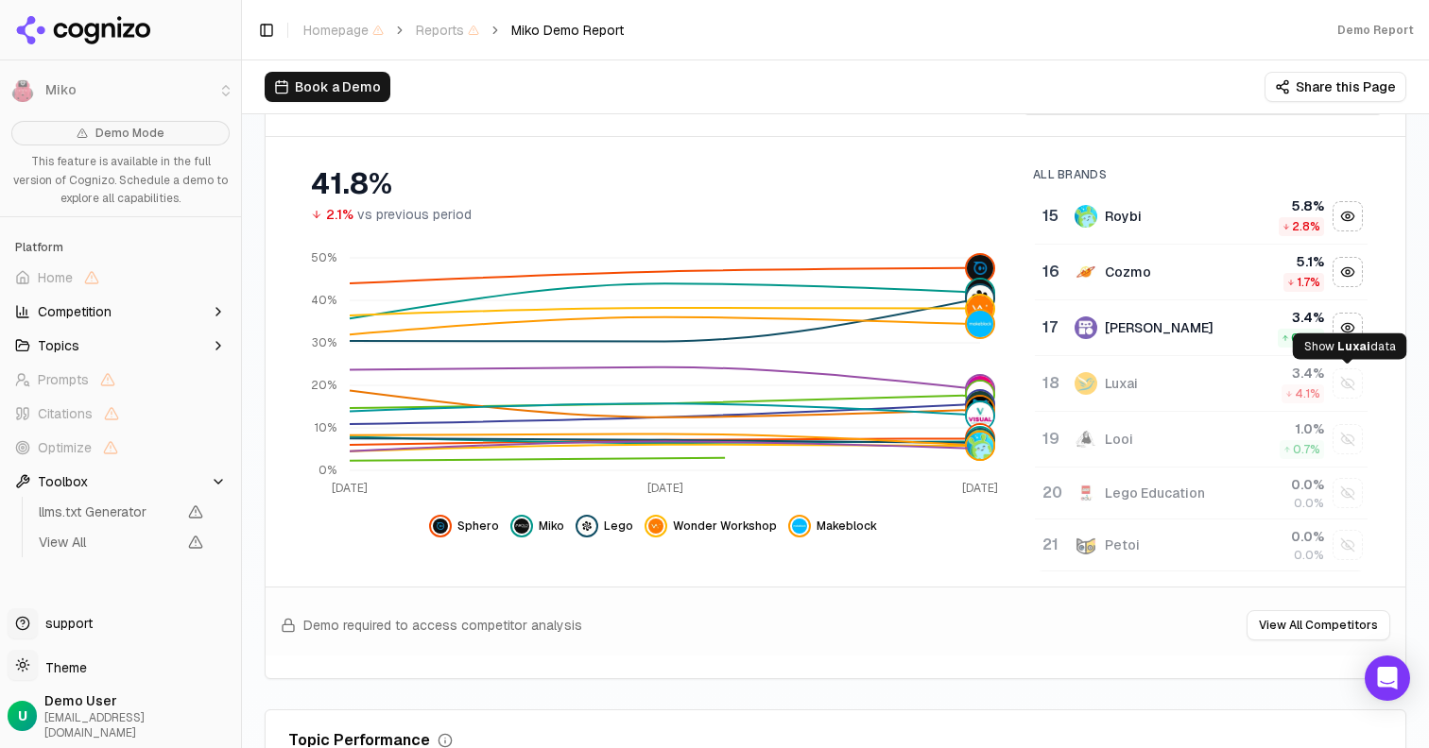
click at [1349, 396] on div "Show luxai data" at bounding box center [1347, 383] width 28 height 28
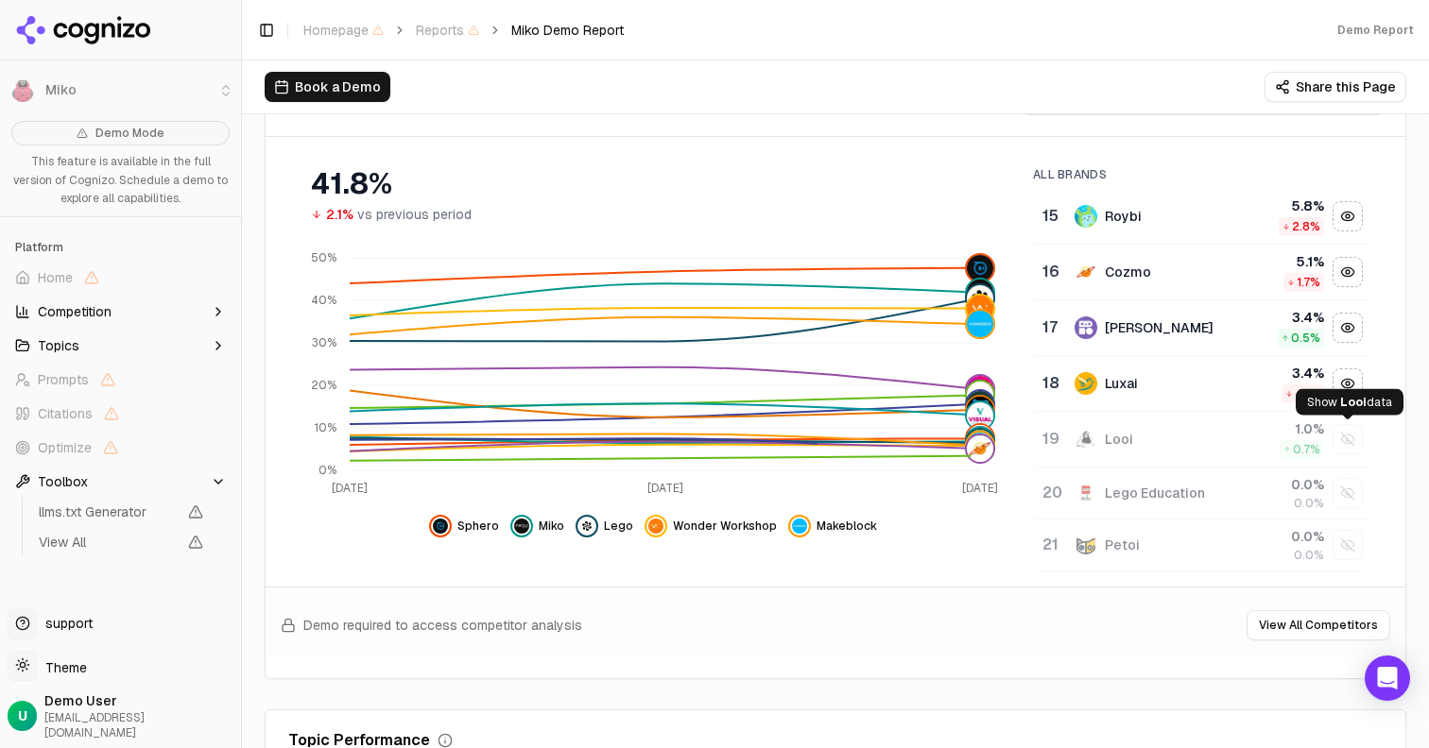
click at [1348, 449] on div "Show looi data" at bounding box center [1347, 439] width 28 height 28
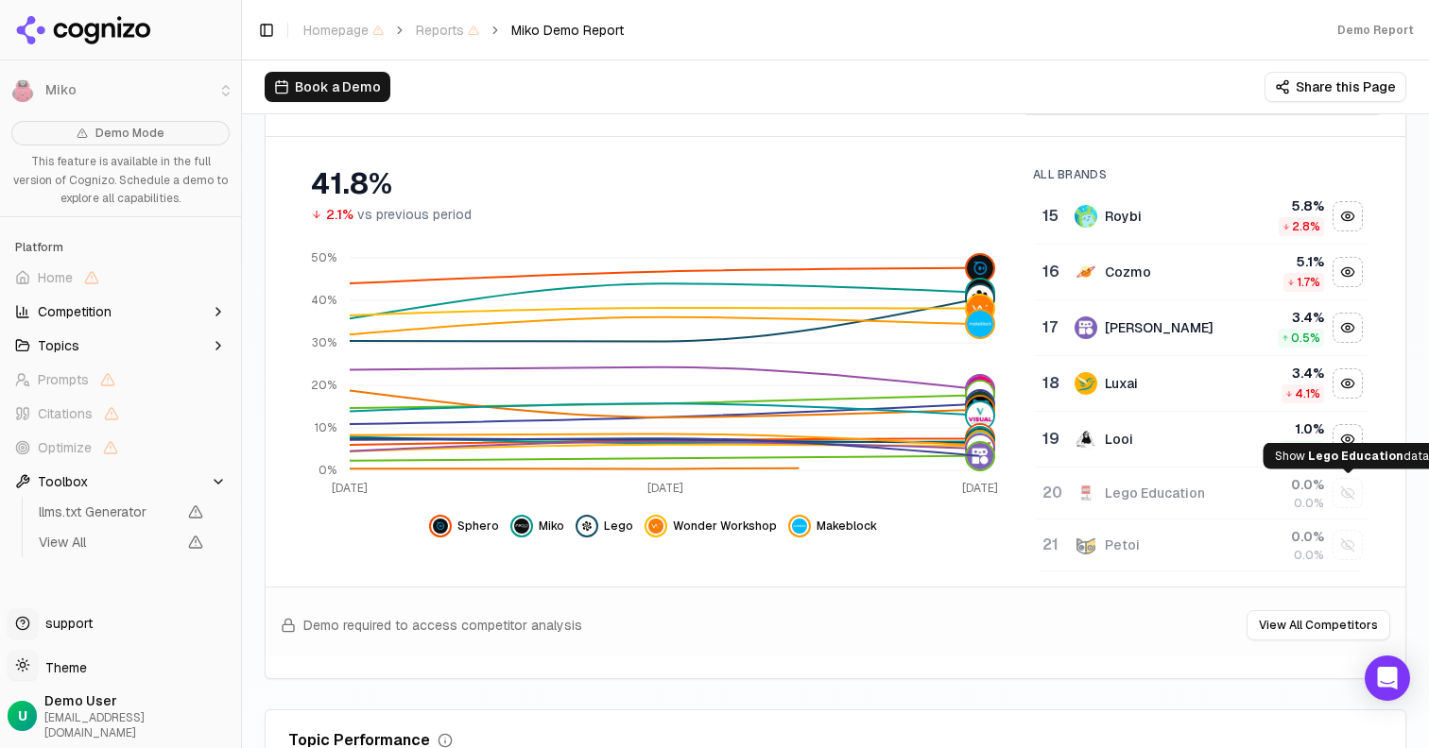
click at [1346, 507] on button "Show lego education data" at bounding box center [1347, 493] width 30 height 30
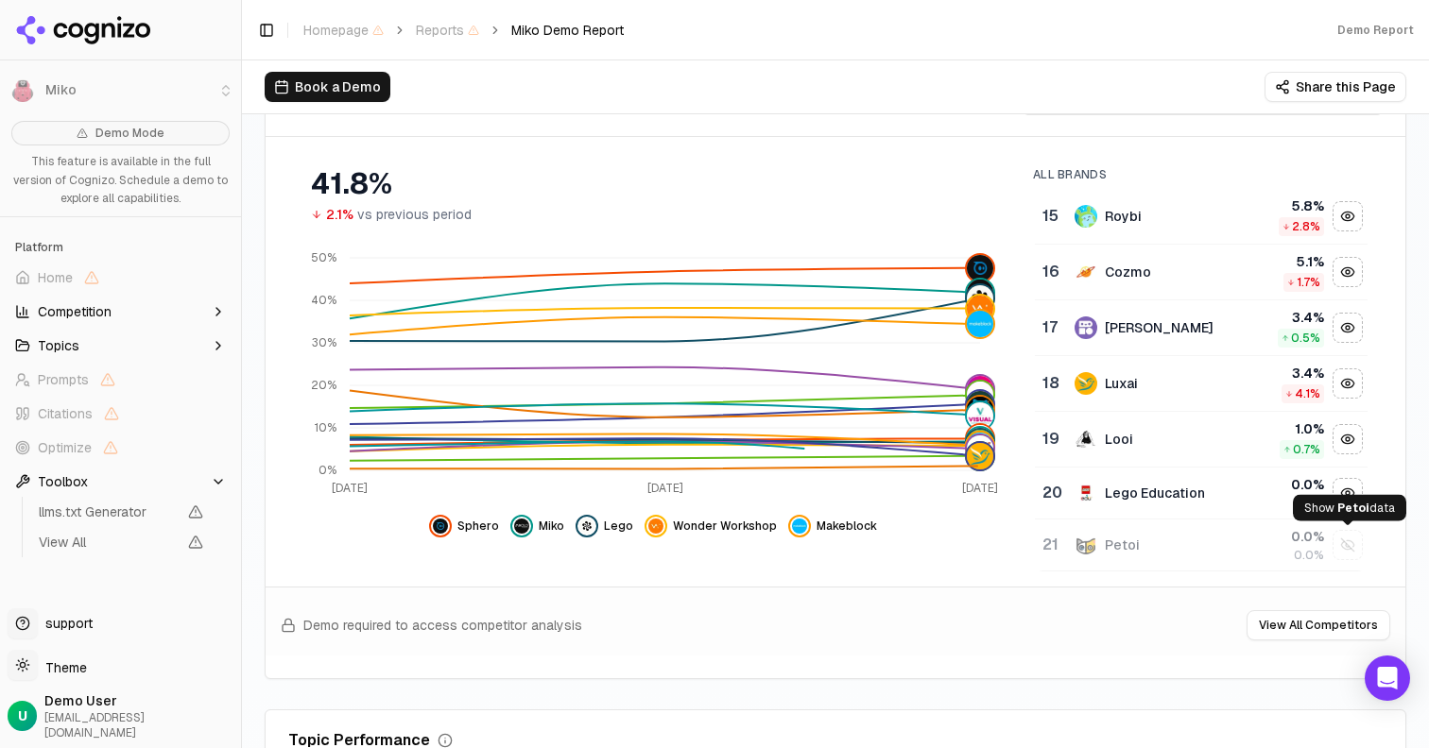
click at [1352, 559] on button "Show petoi data" at bounding box center [1347, 545] width 30 height 30
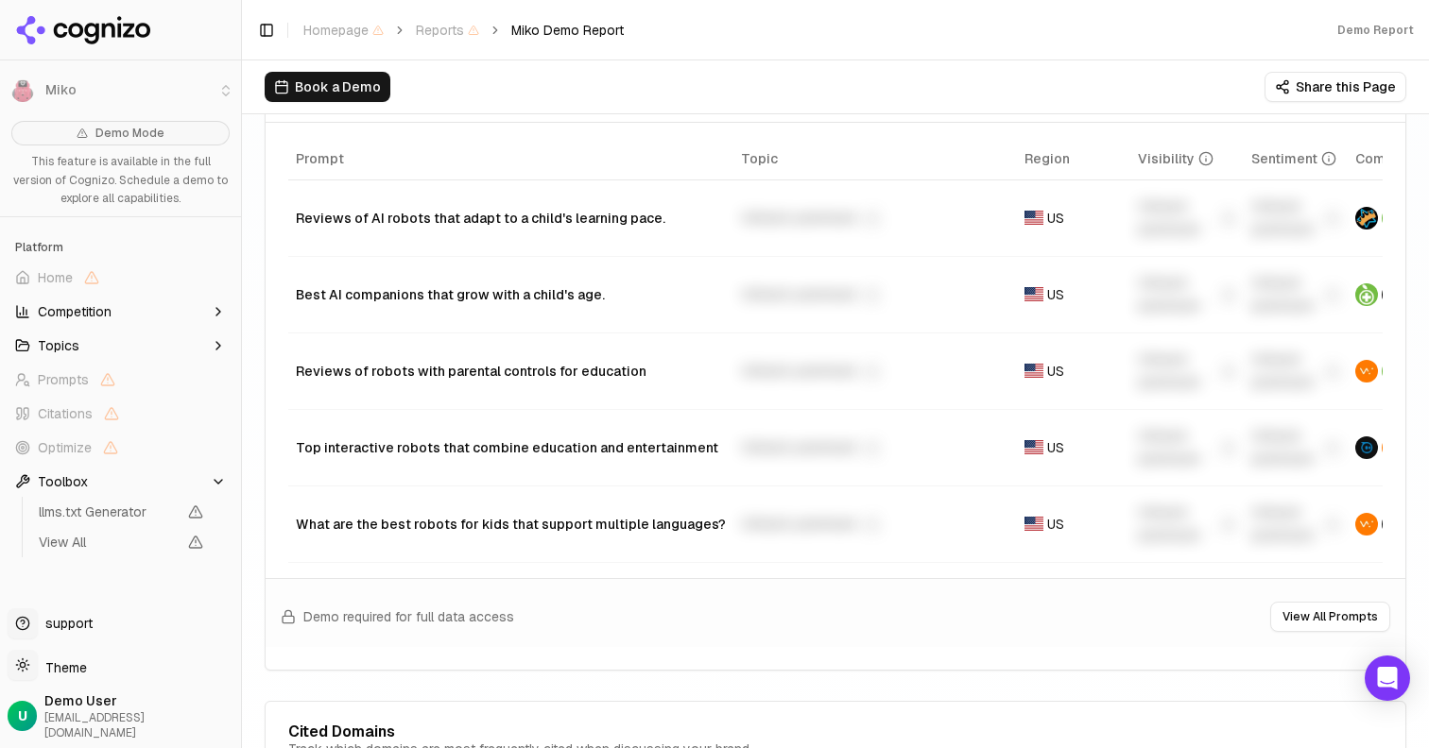
scroll to position [1495, 0]
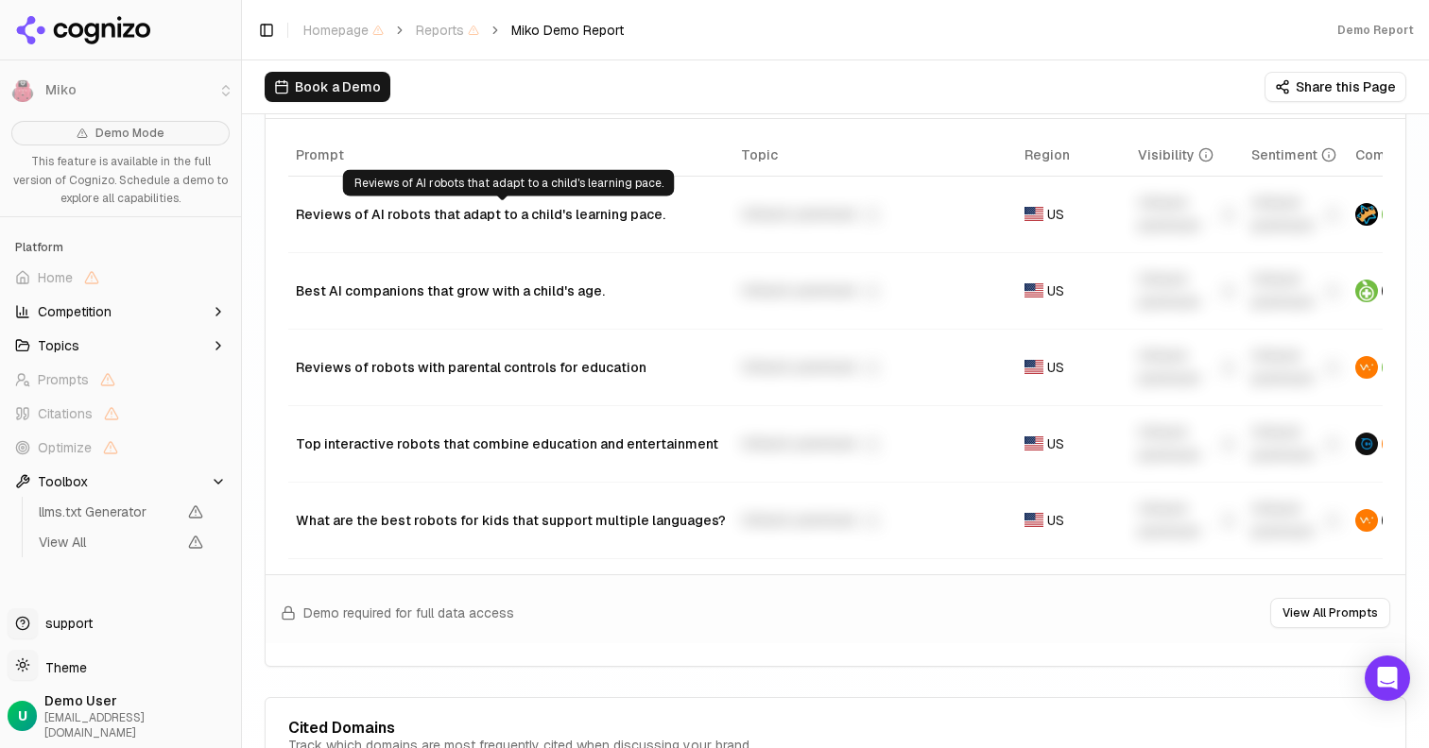
click at [646, 219] on div "Reviews of AI robots that adapt to a child's learning pace." at bounding box center [511, 214] width 430 height 19
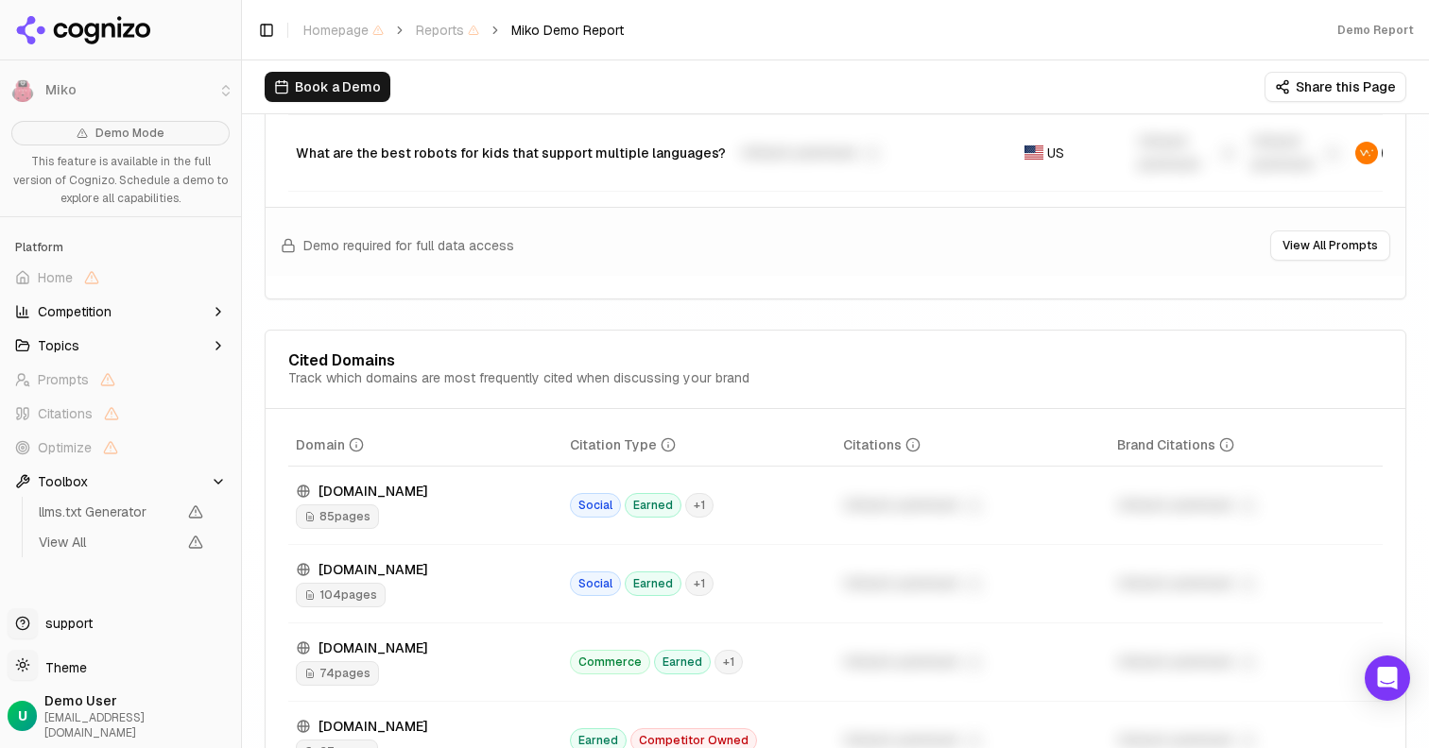
scroll to position [1894, 0]
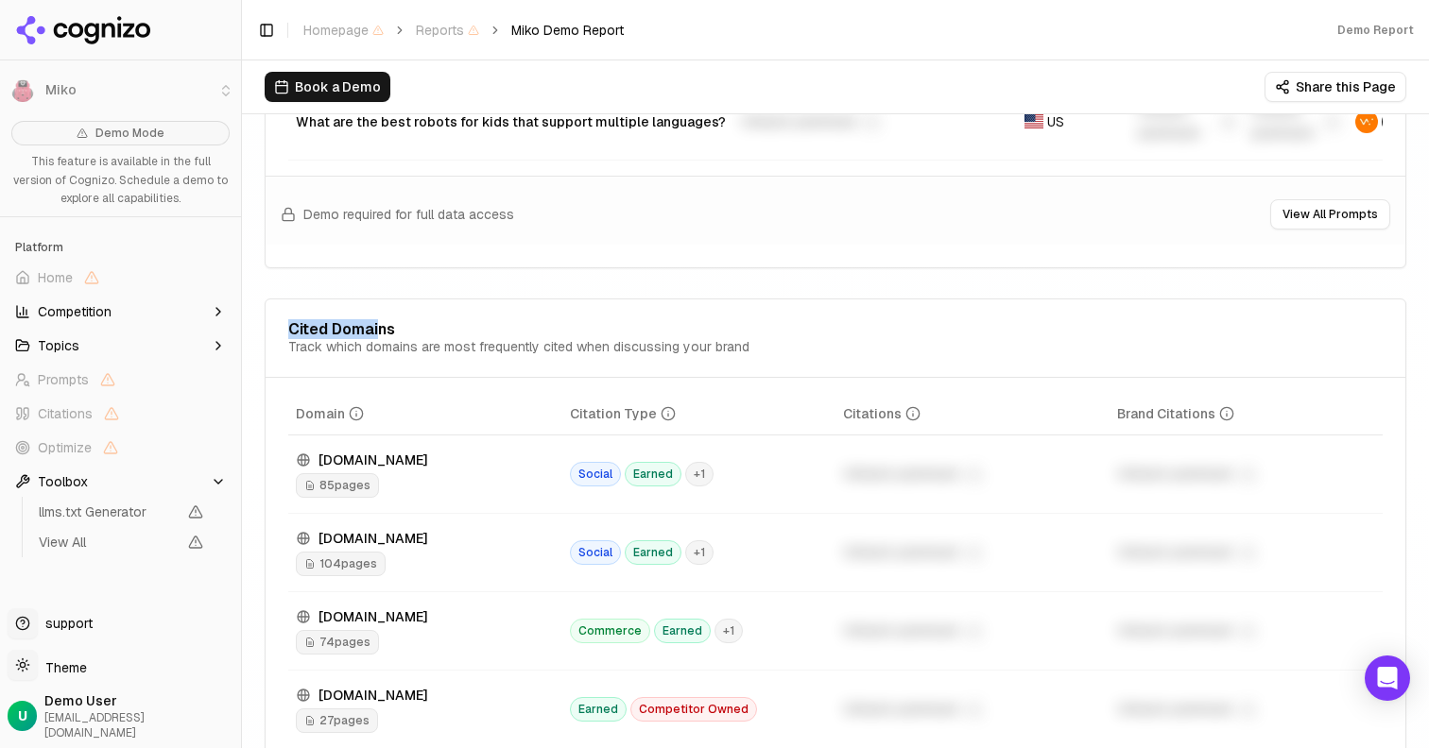
drag, startPoint x: 292, startPoint y: 332, endPoint x: 376, endPoint y: 331, distance: 84.1
click at [378, 332] on div "Cited Domains" at bounding box center [341, 329] width 107 height 15
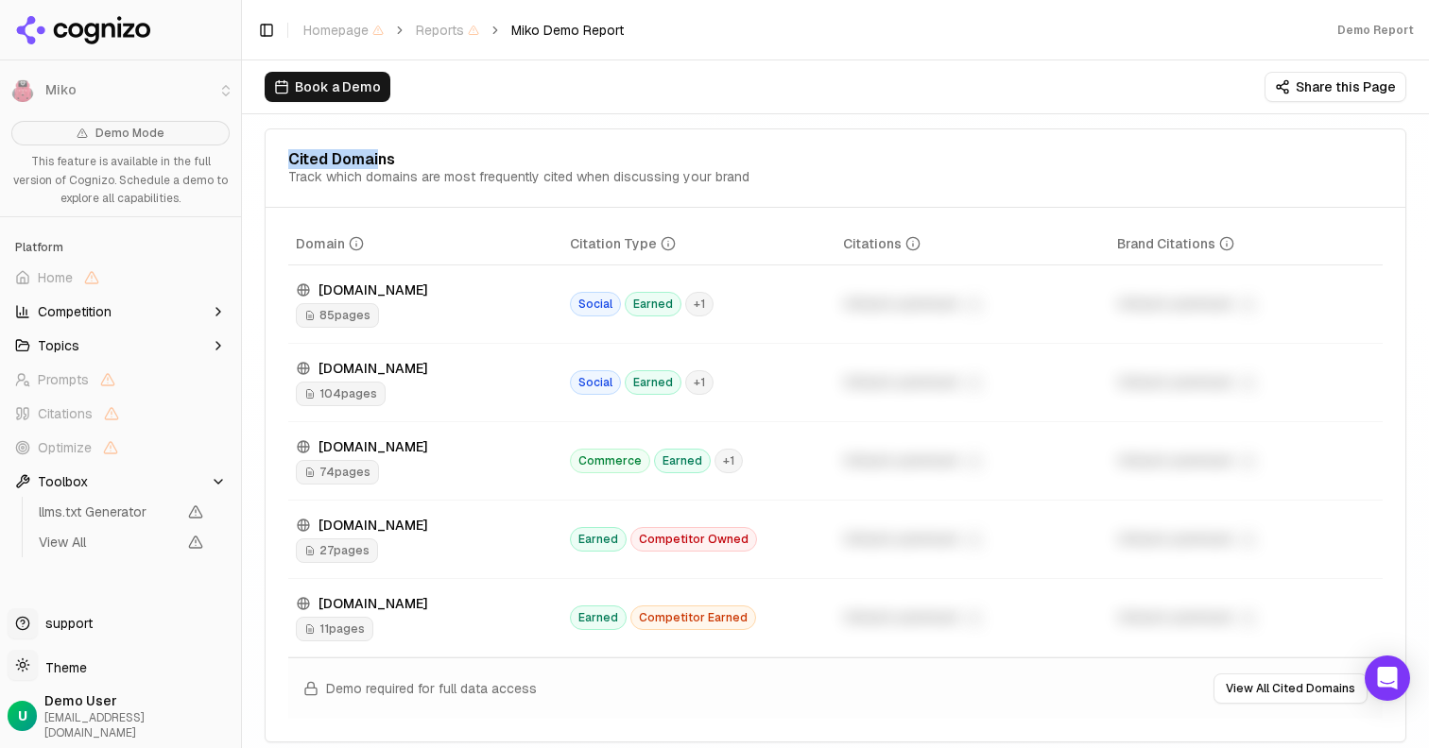
scroll to position [2066, 0]
click at [336, 471] on span "74 pages" at bounding box center [337, 470] width 83 height 25
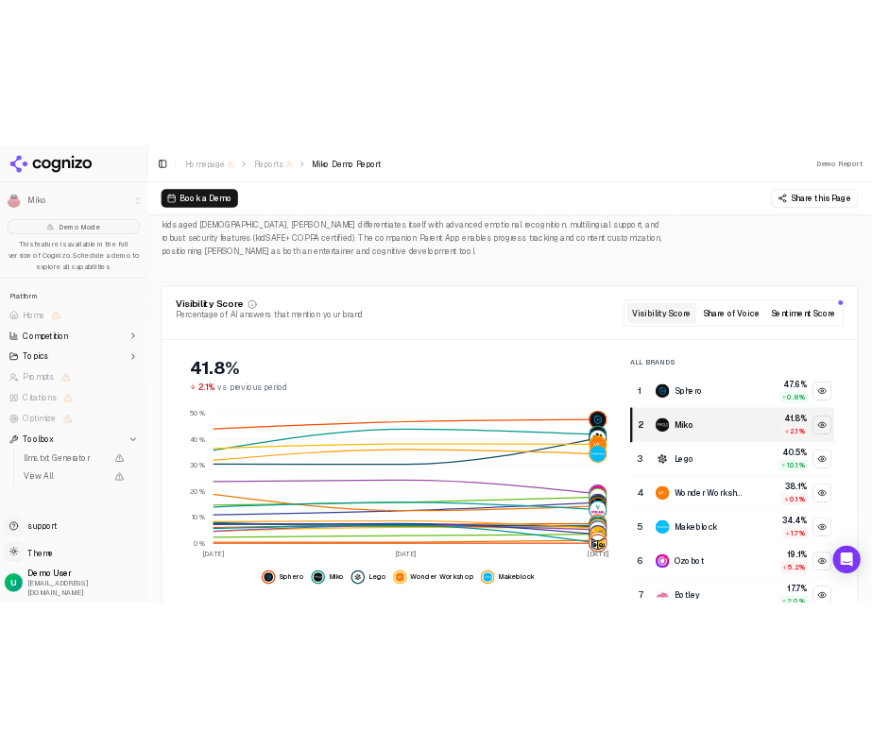
scroll to position [0, 0]
